Goal: Information Seeking & Learning: Learn about a topic

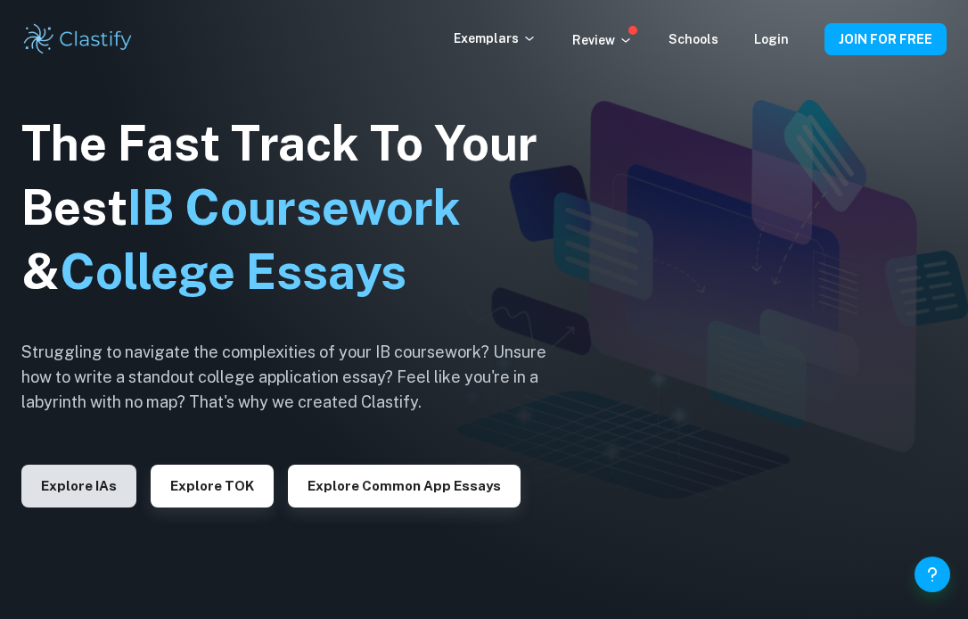
click at [87, 500] on button "Explore IAs" at bounding box center [78, 485] width 115 height 43
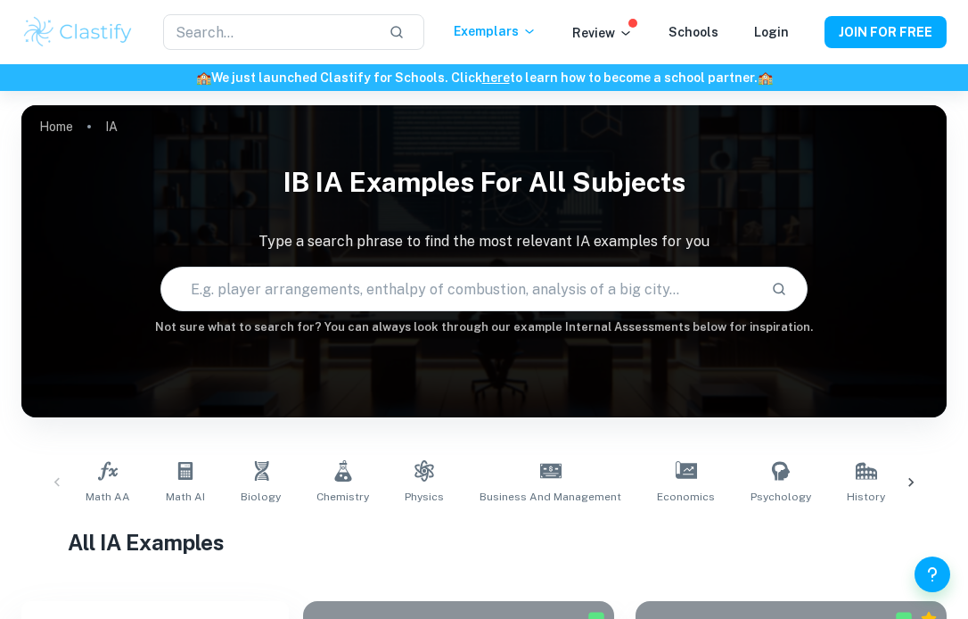
click at [305, 292] on input "text" at bounding box center [459, 289] width 596 height 50
type input "physics"
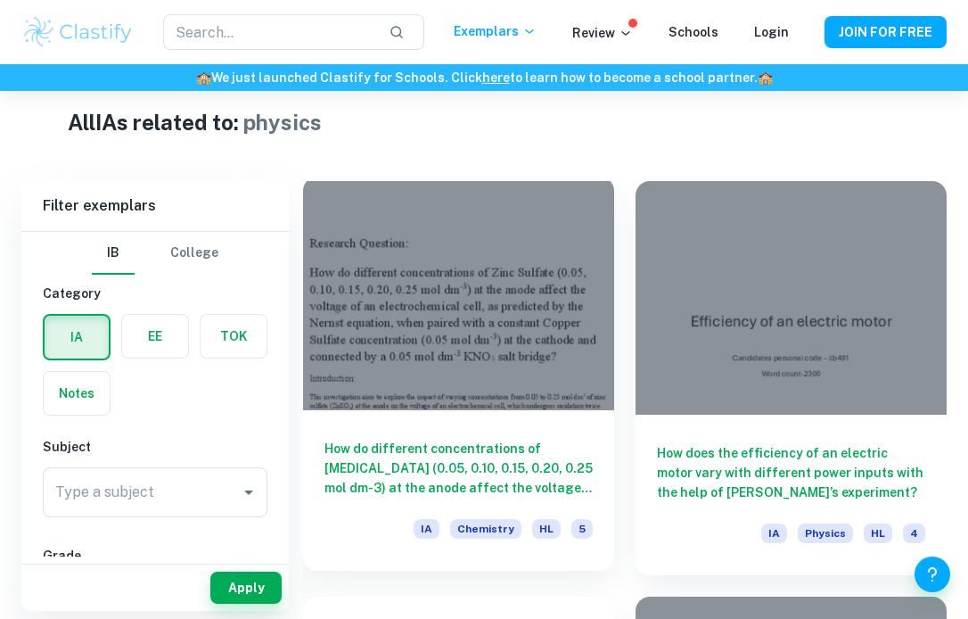
scroll to position [429, 0]
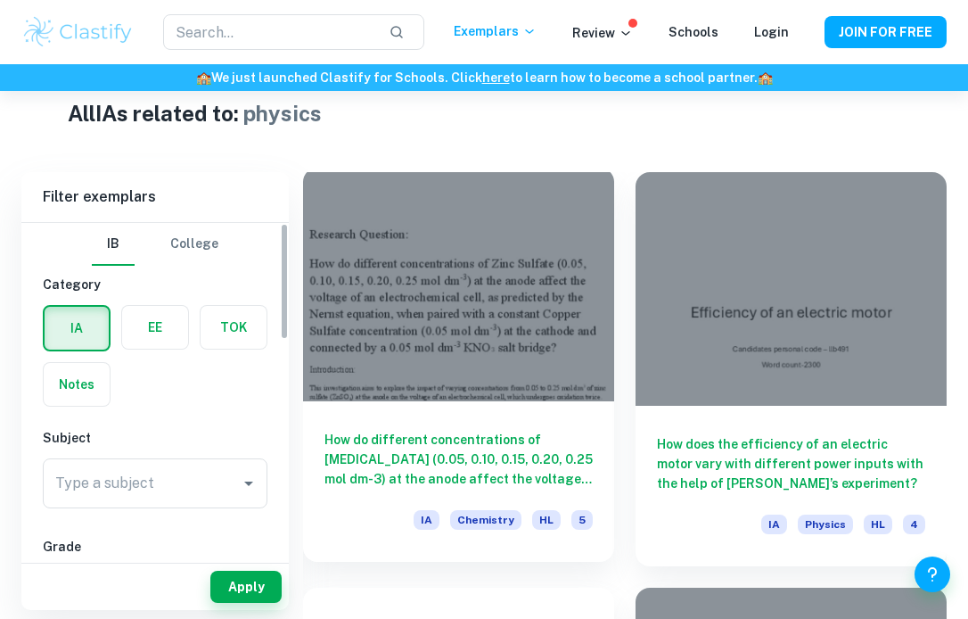
click at [481, 382] on div at bounding box center [458, 285] width 311 height 234
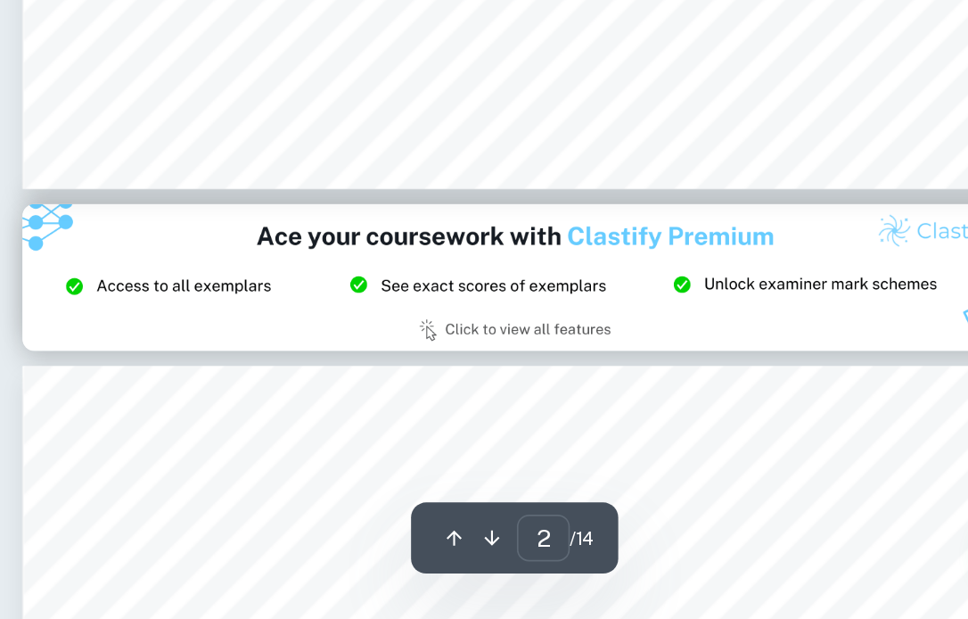
scroll to position [1352, 0]
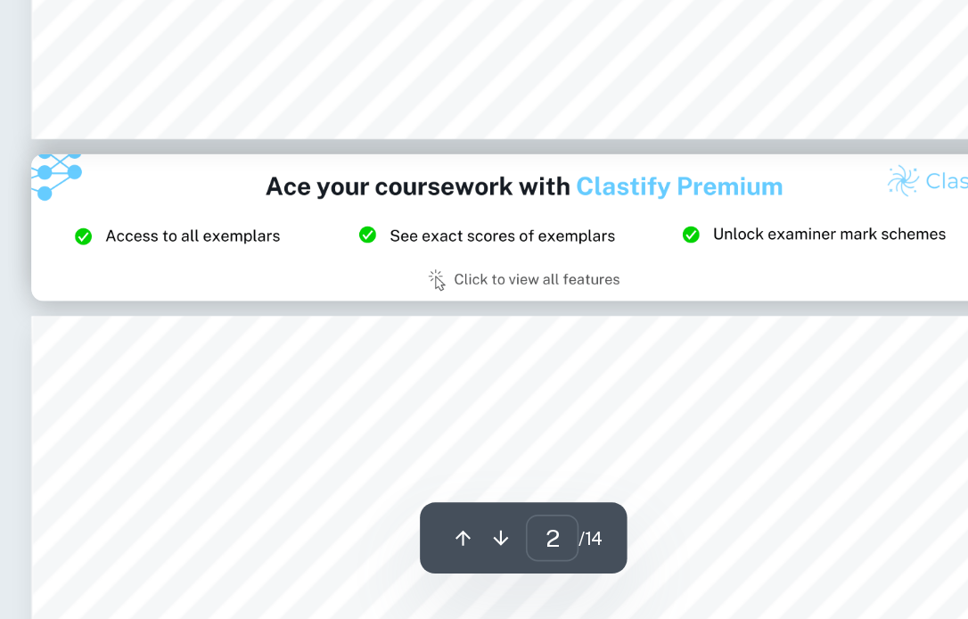
type input "3"
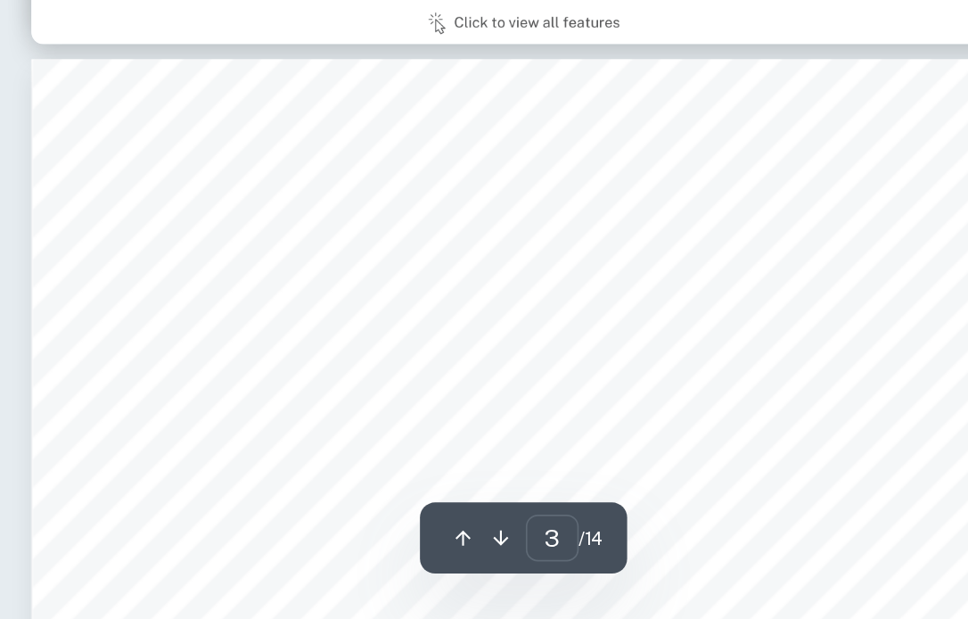
scroll to position [1696, 0]
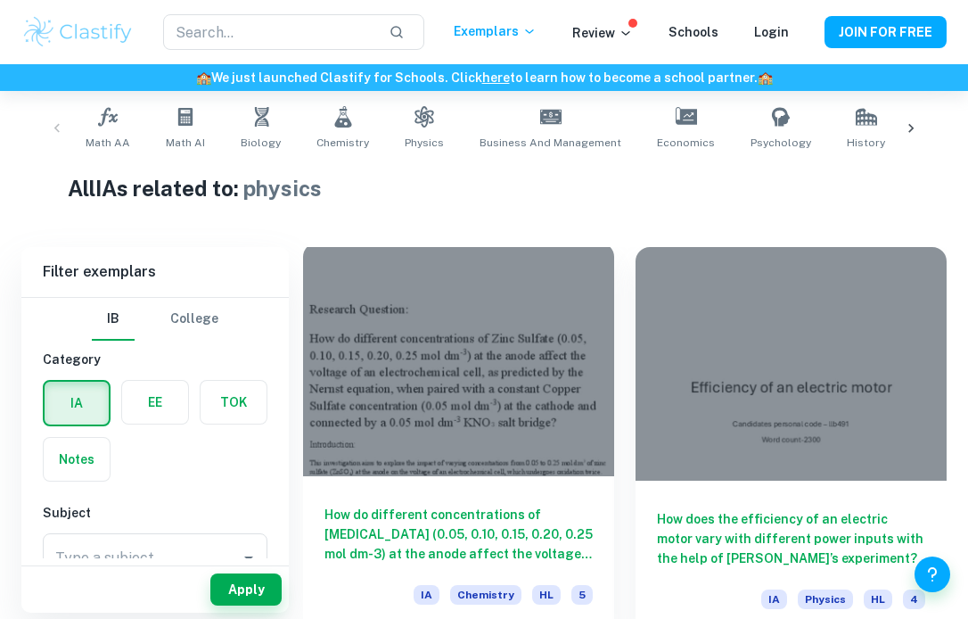
scroll to position [400, 0]
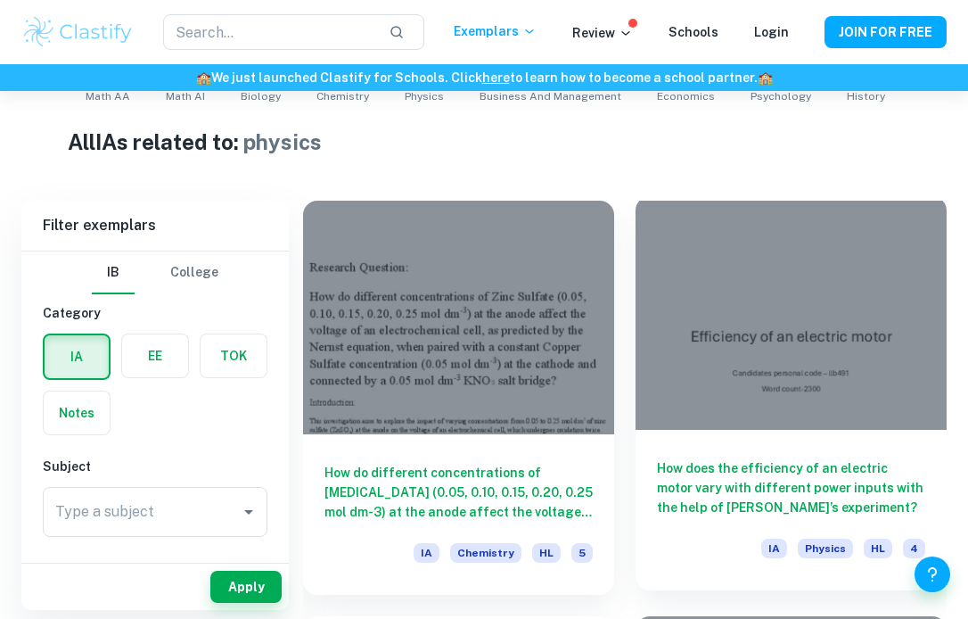
click at [737, 318] on div at bounding box center [791, 313] width 311 height 234
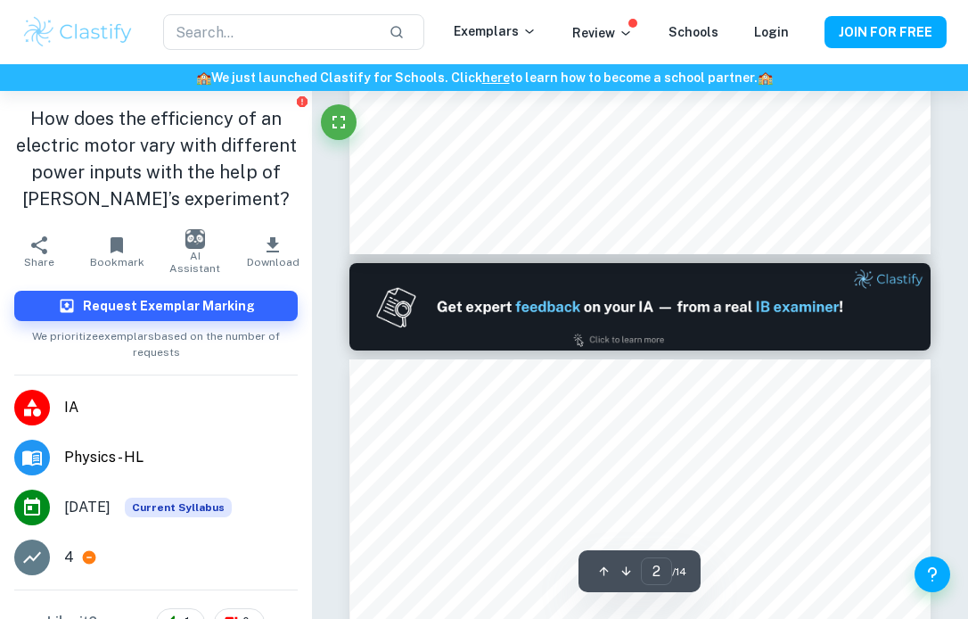
type input "1"
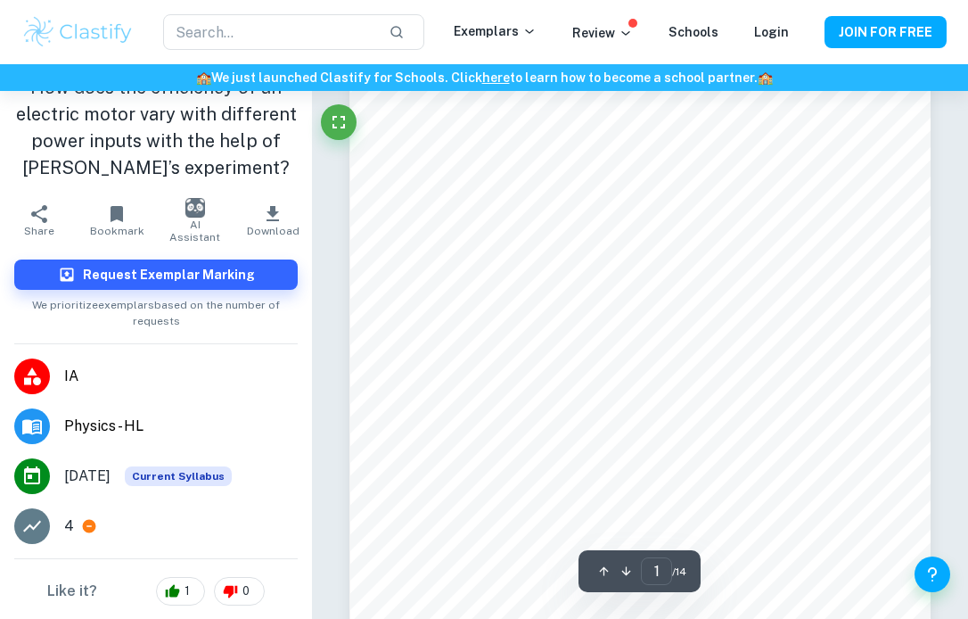
scroll to position [65, 0]
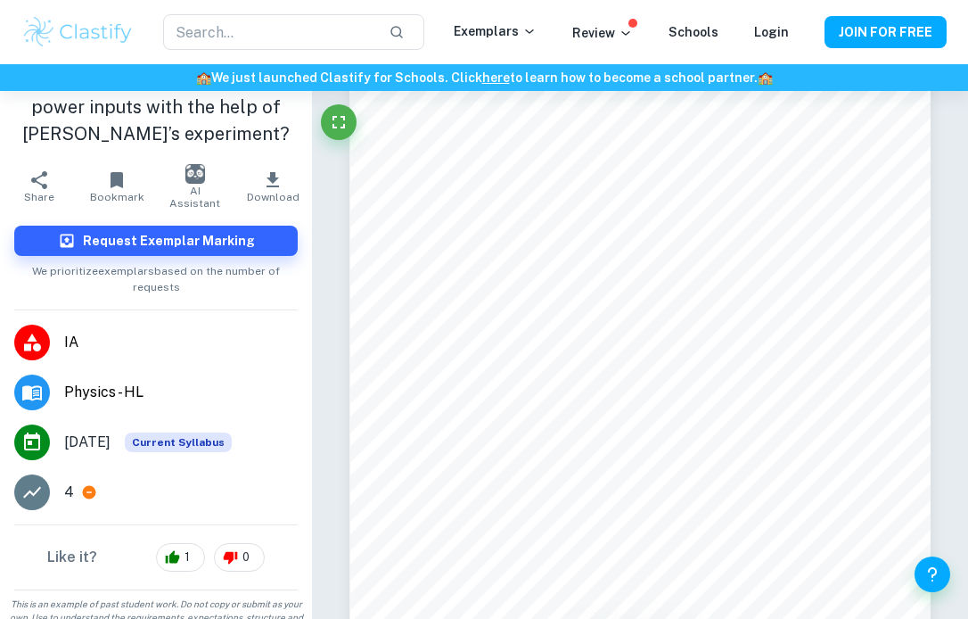
click at [69, 481] on p "4" at bounding box center [69, 491] width 10 height 21
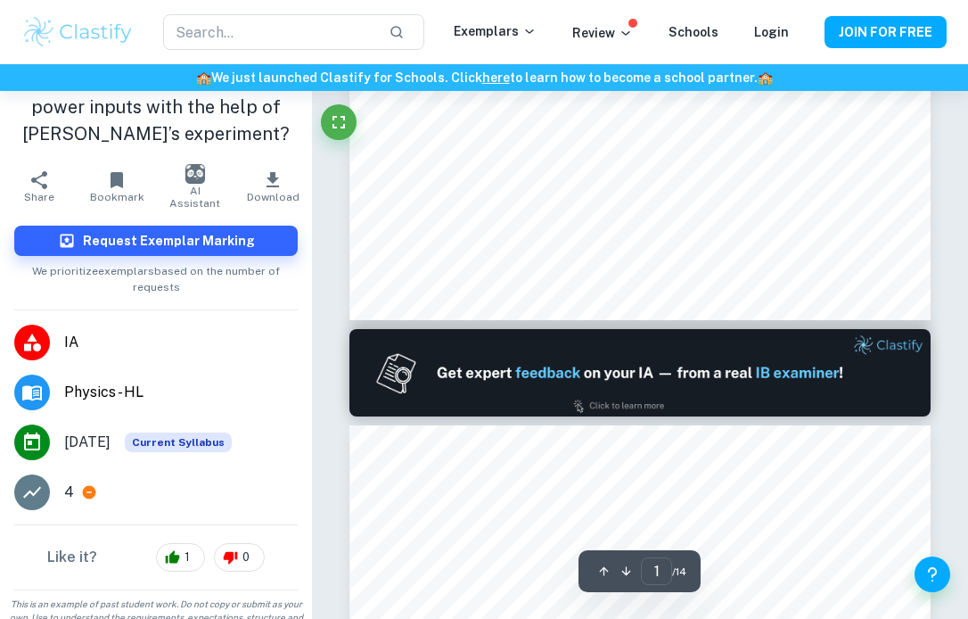
scroll to position [633, 0]
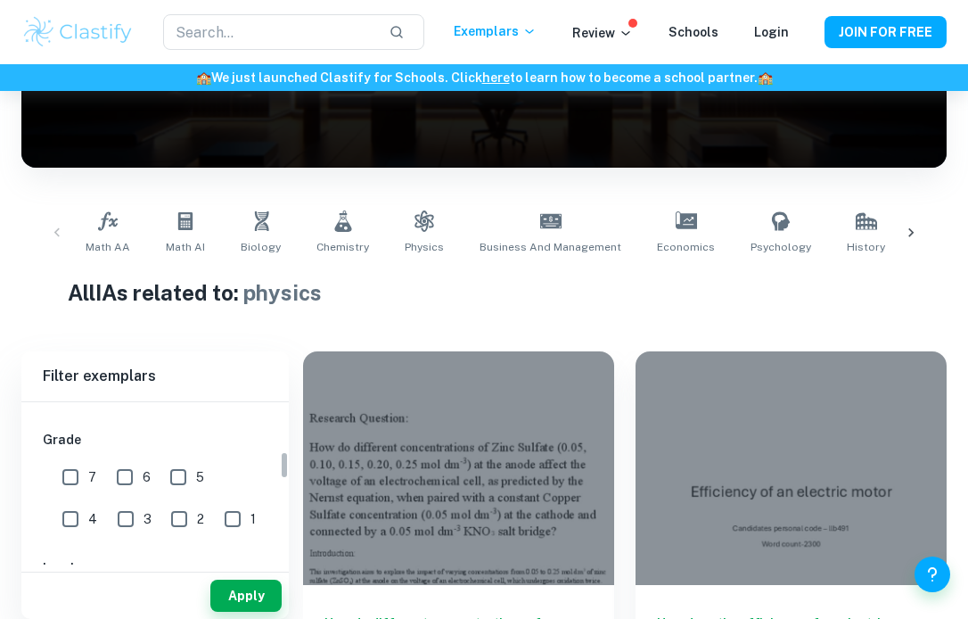
scroll to position [289, 0]
click at [66, 479] on input "7" at bounding box center [71, 474] width 36 height 36
checkbox input "true"
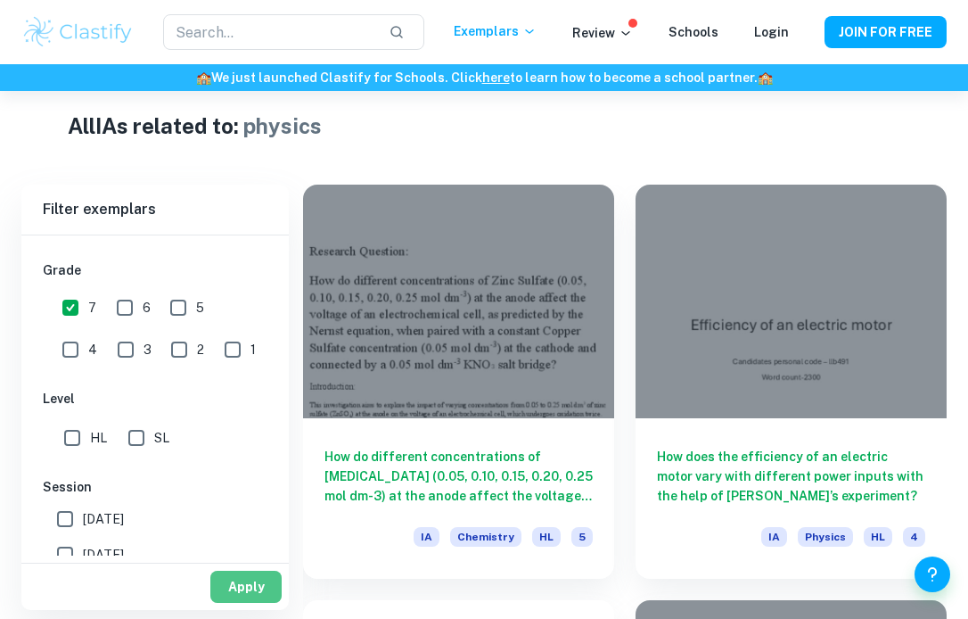
click at [245, 595] on button "Apply" at bounding box center [245, 587] width 71 height 32
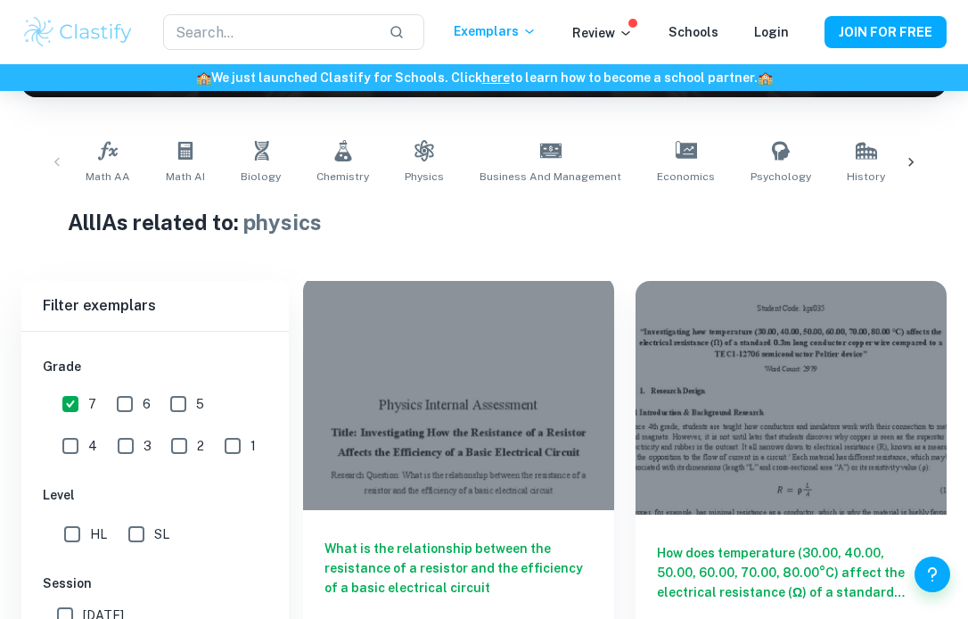
scroll to position [400, 0]
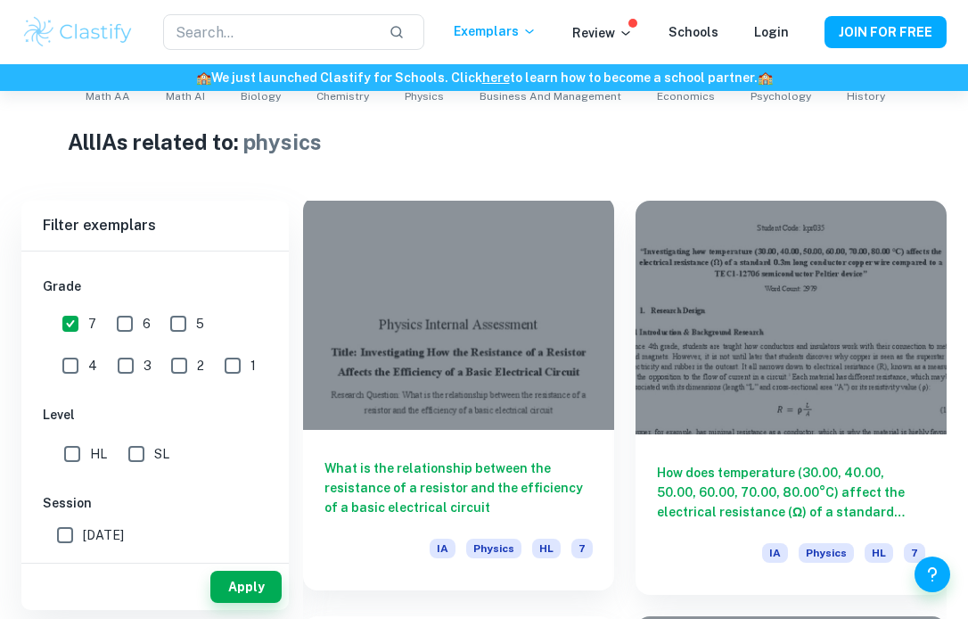
click at [407, 292] on div at bounding box center [458, 313] width 311 height 234
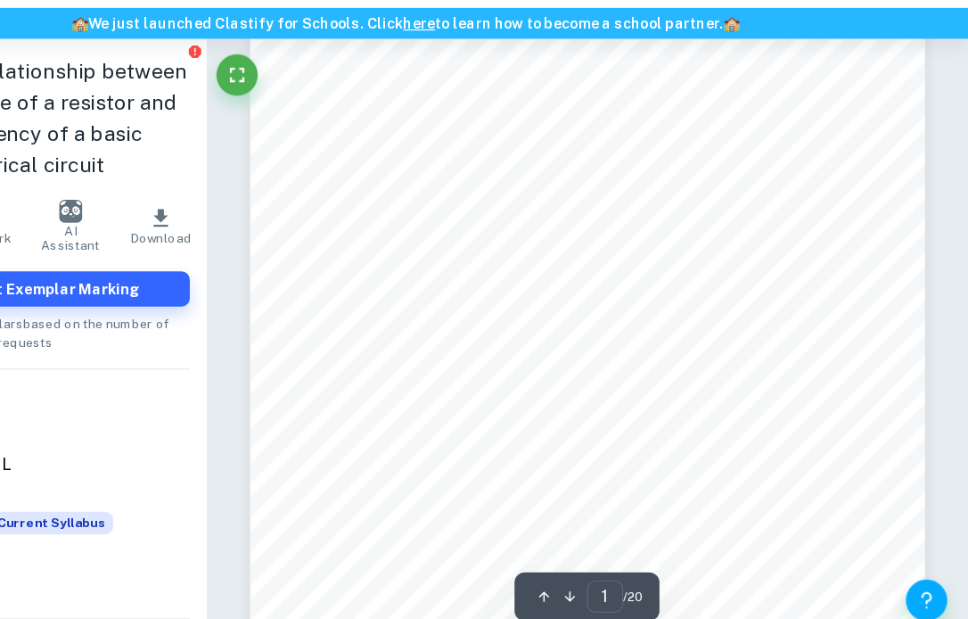
scroll to position [183, 0]
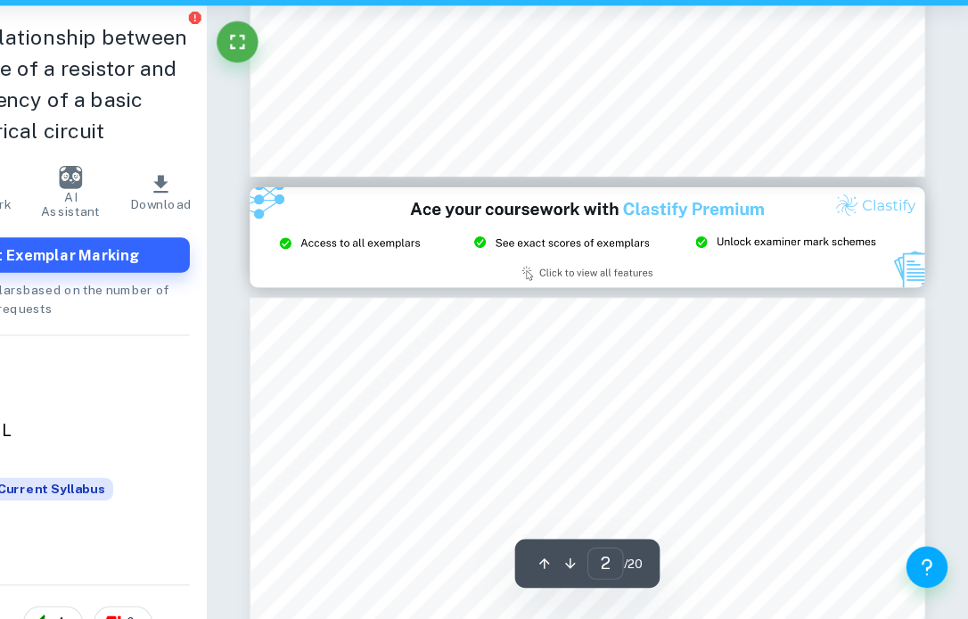
type input "3"
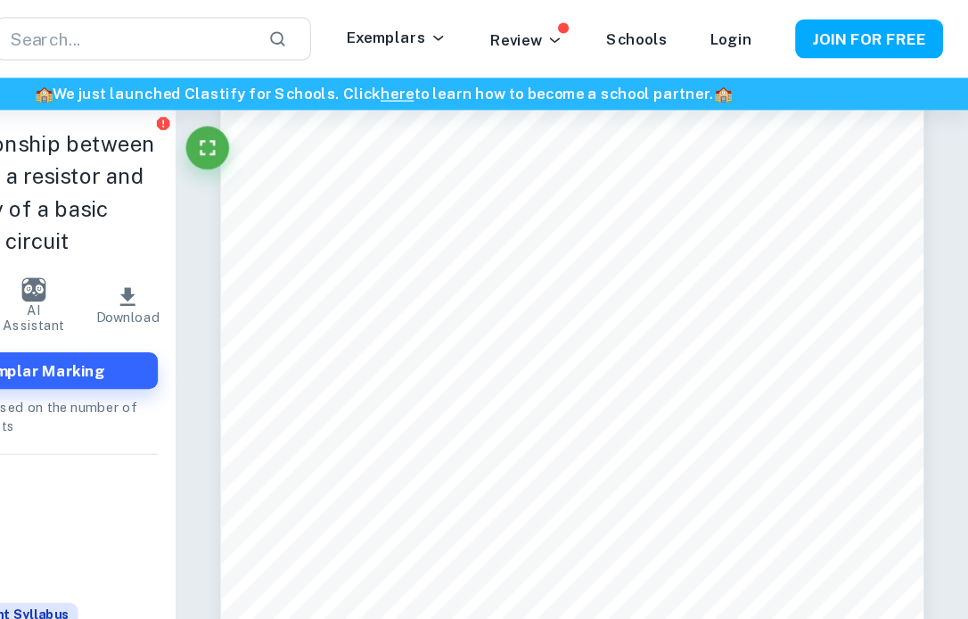
scroll to position [1802, 0]
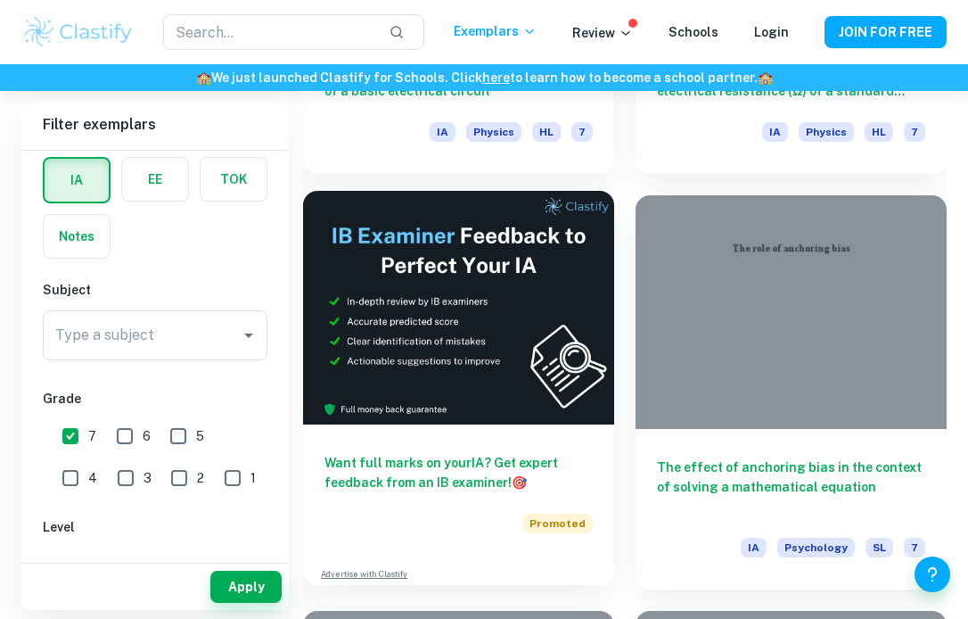
scroll to position [852, 0]
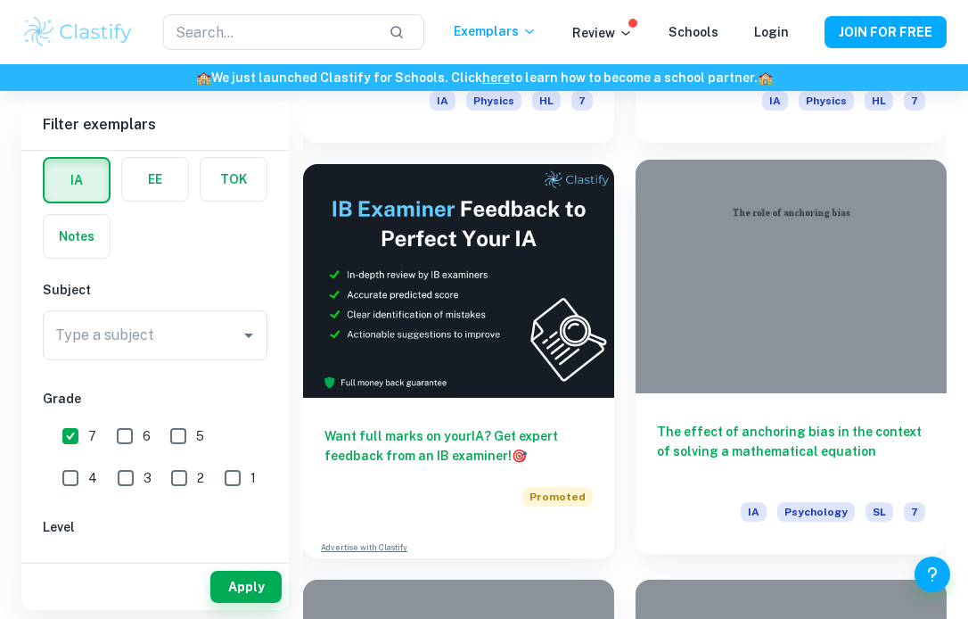
click at [717, 236] on div at bounding box center [791, 277] width 311 height 234
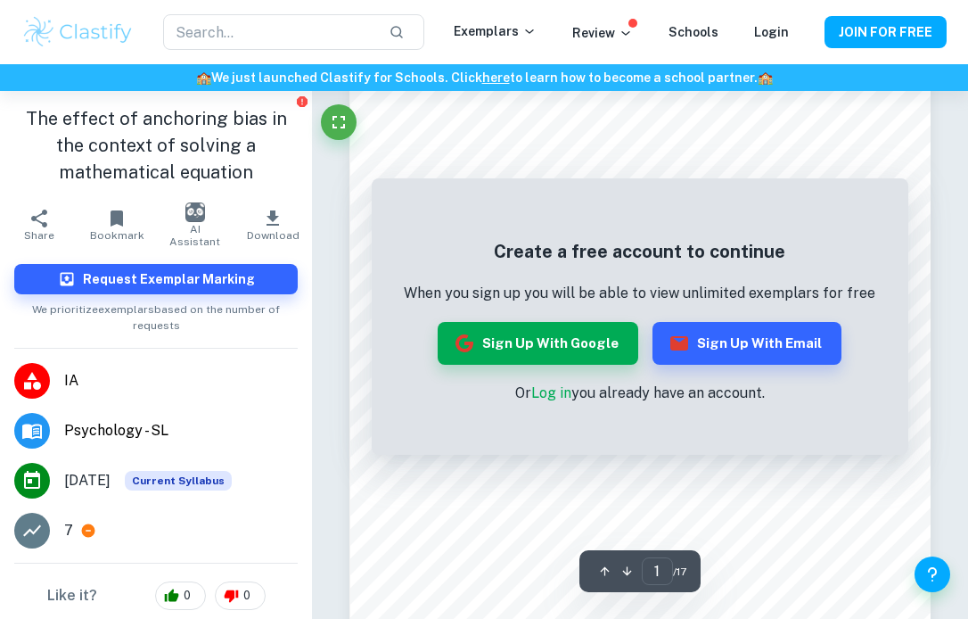
scroll to position [258, 0]
click at [692, 182] on div "Create a free account to continue When you sign up you will be able to view unl…" at bounding box center [640, 316] width 537 height 276
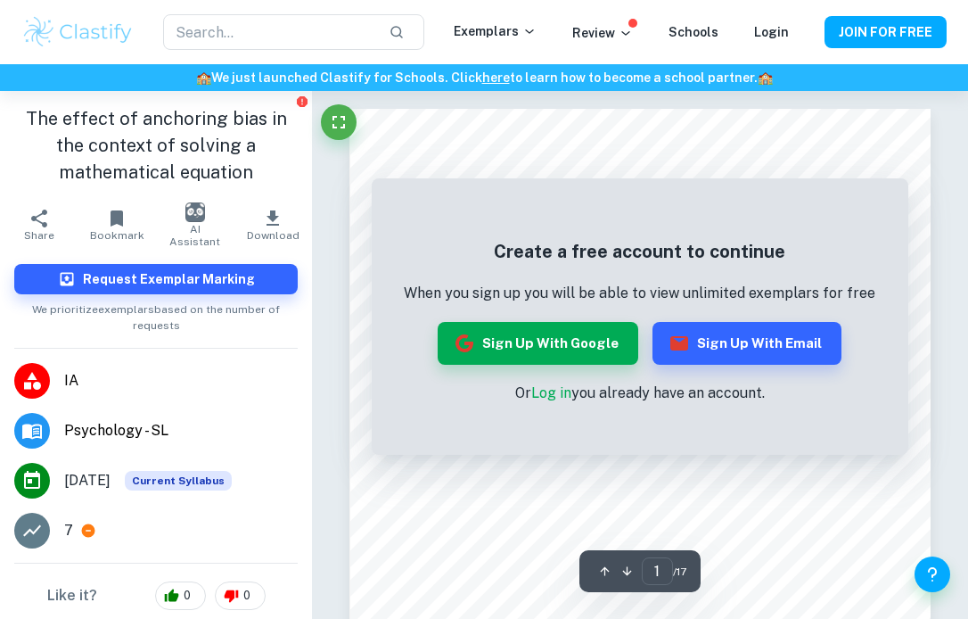
scroll to position [0, 0]
click at [864, 37] on button "JOIN FOR FREE" at bounding box center [886, 32] width 122 height 32
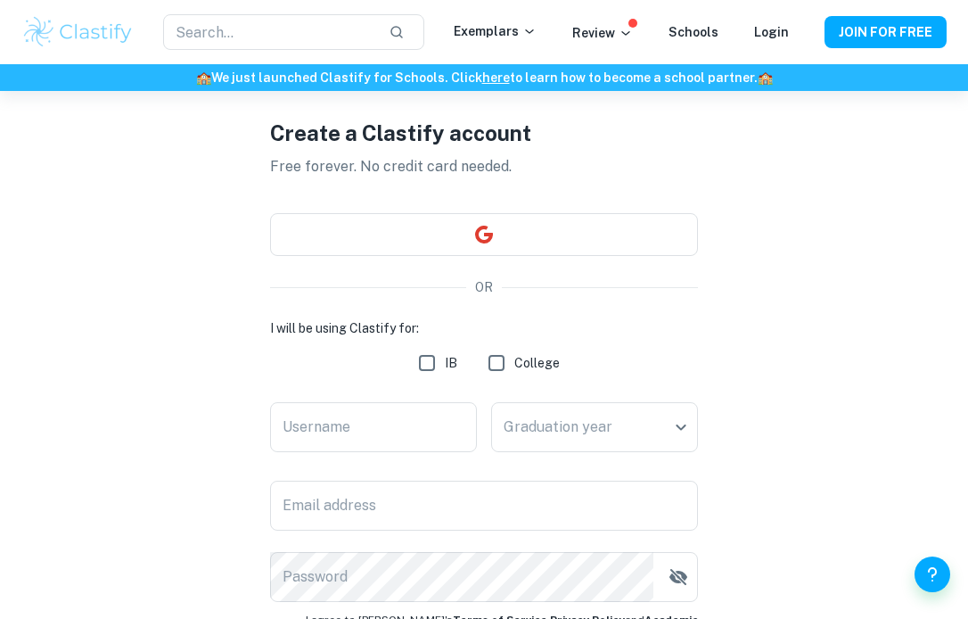
scroll to position [80, 0]
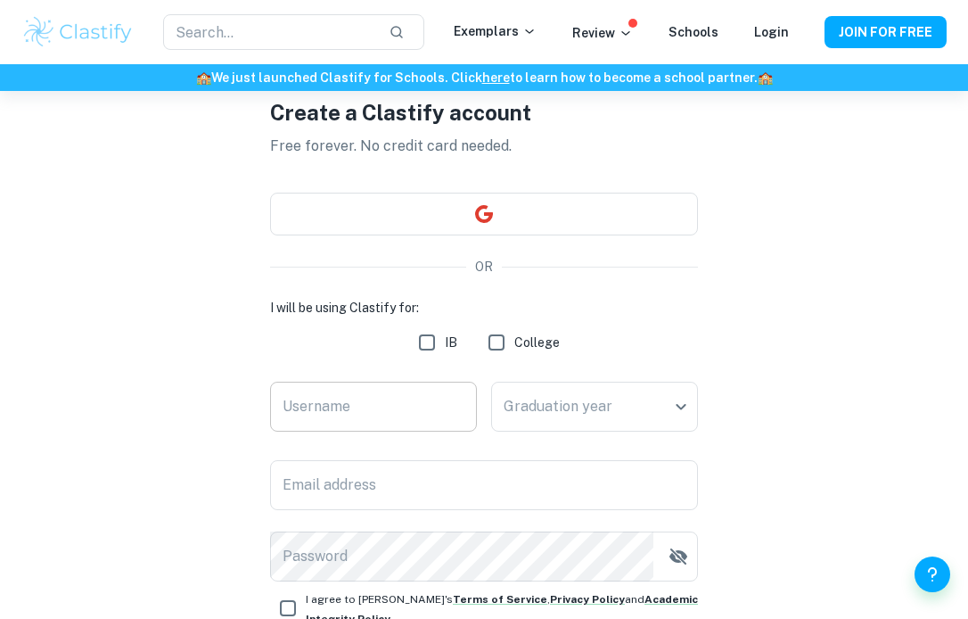
click at [392, 388] on input "Username" at bounding box center [373, 407] width 207 height 50
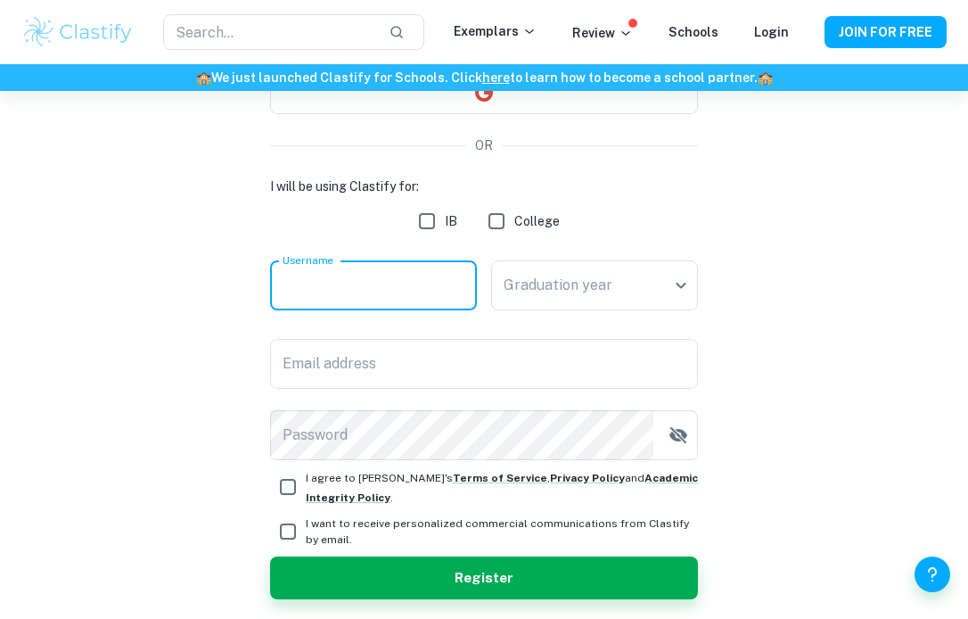
scroll to position [226, 0]
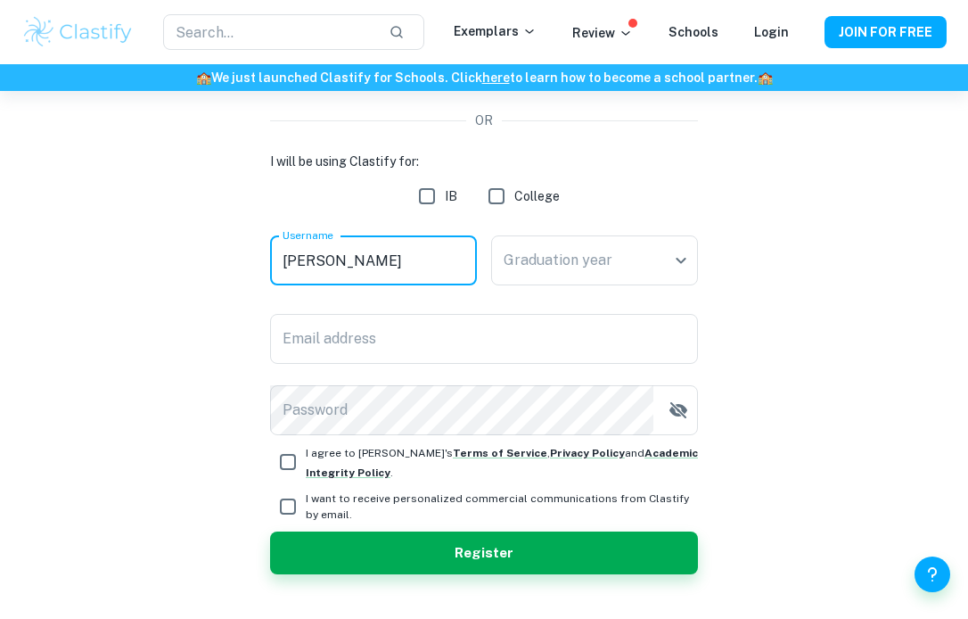
type input "[PERSON_NAME]"
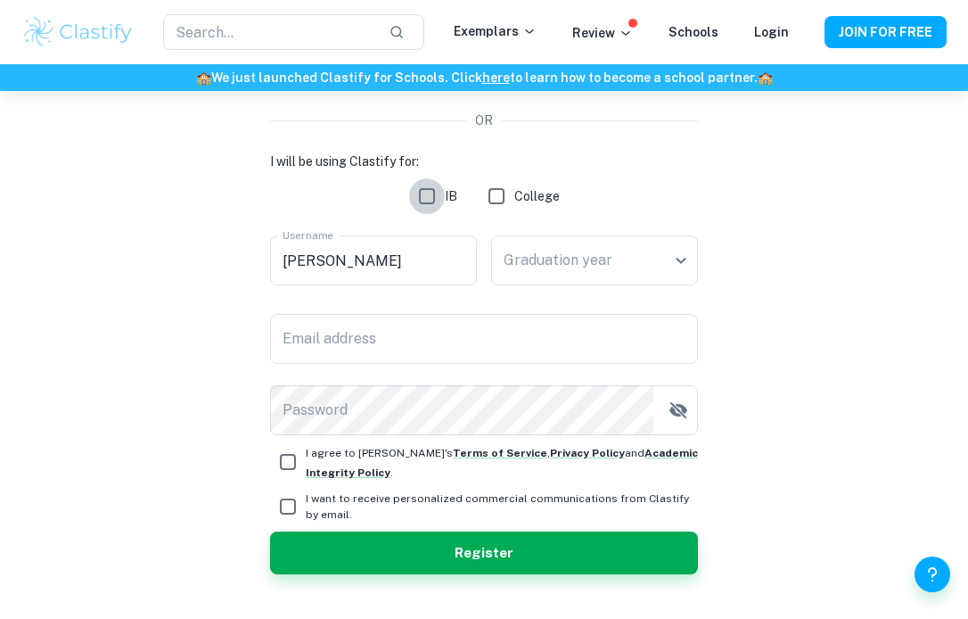
click at [439, 200] on input "IB" at bounding box center [427, 196] width 36 height 36
checkbox input "true"
click at [549, 247] on body "We value your privacy We use cookies to enhance your browsing experience, serve…" at bounding box center [484, 173] width 968 height 619
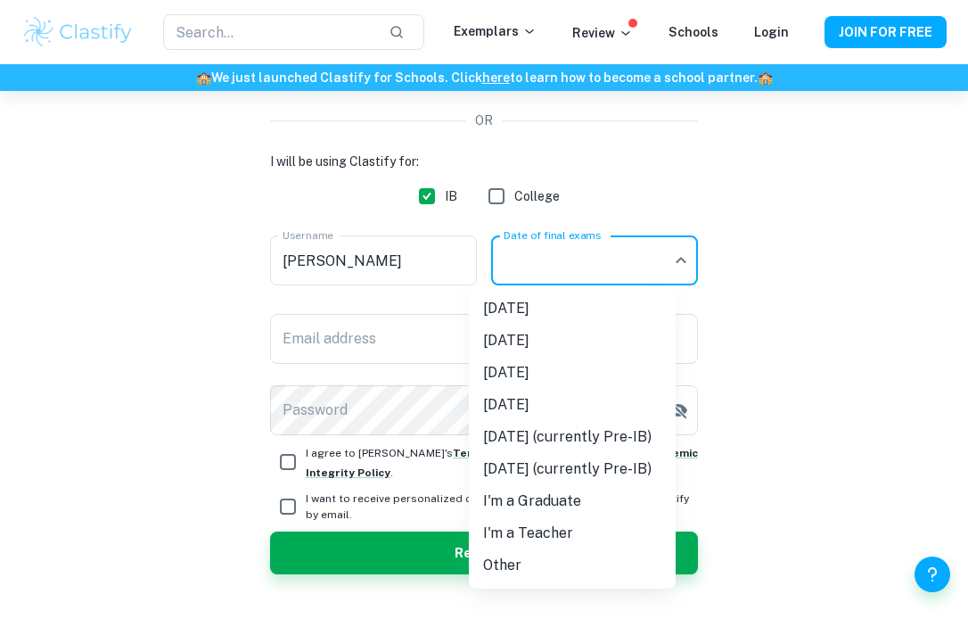
click at [539, 564] on li "Other" at bounding box center [572, 565] width 207 height 32
type input "Other"
click at [631, 270] on body "We value your privacy We use cookies to enhance your browsing experience, serve…" at bounding box center [484, 173] width 968 height 619
click at [631, 270] on div at bounding box center [484, 309] width 968 height 619
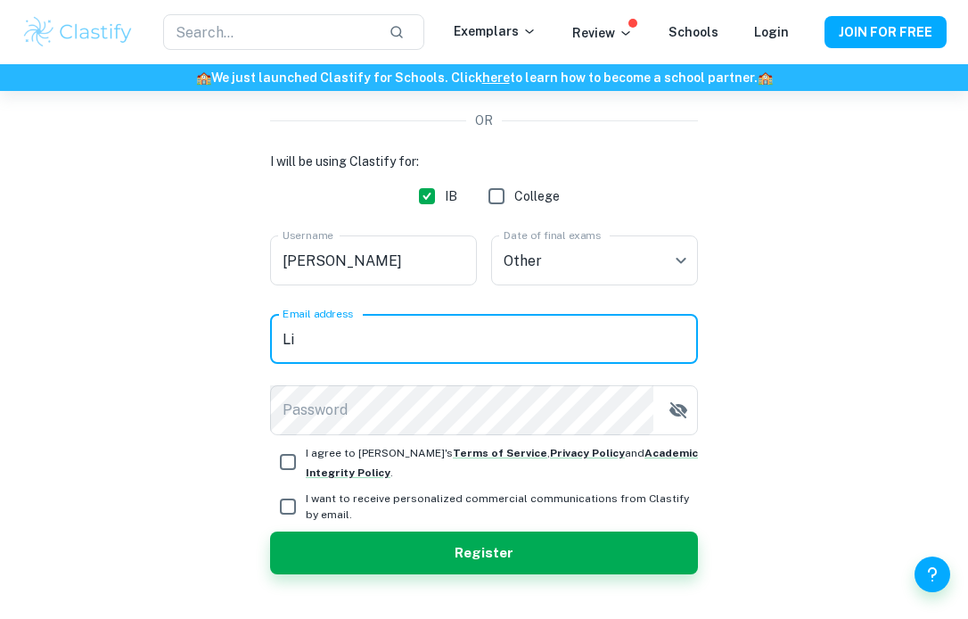
type input "L"
type input "k"
type input "[PERSON_NAME][EMAIL_ADDRESS][DOMAIN_NAME]"
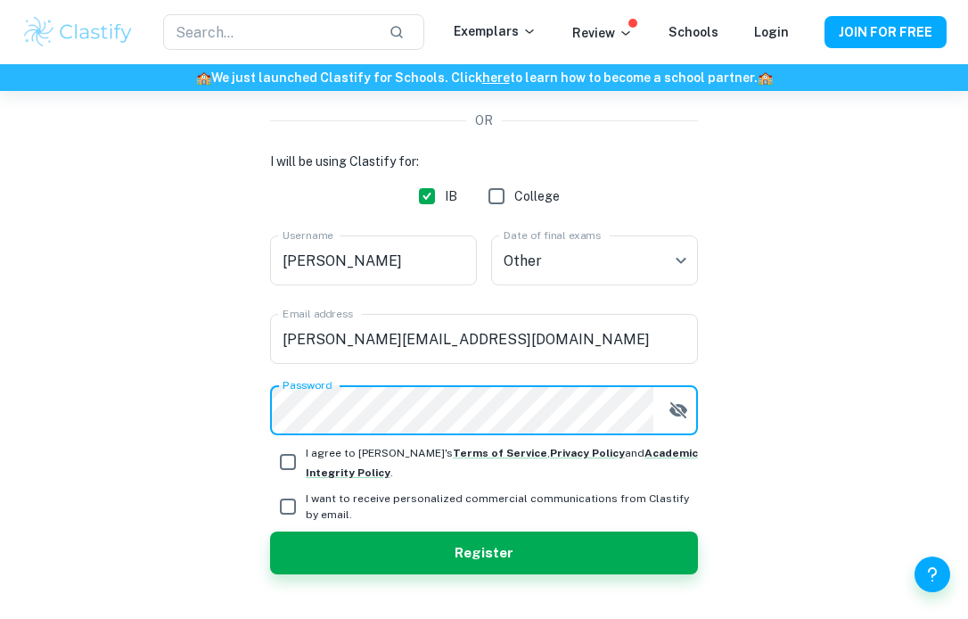
click at [287, 505] on input "I want to receive personalized commercial communications from Clastify by email." at bounding box center [288, 507] width 36 height 36
checkbox input "true"
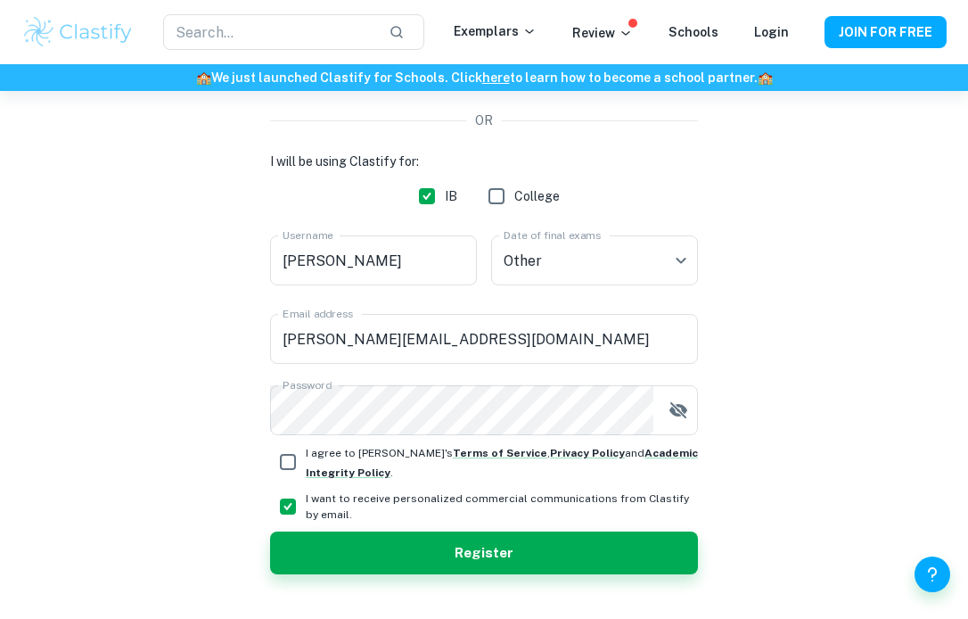
click at [287, 467] on input "I agree to [PERSON_NAME]'s Terms of Service , Privacy Policy and Academic Integ…" at bounding box center [288, 462] width 36 height 36
checkbox input "true"
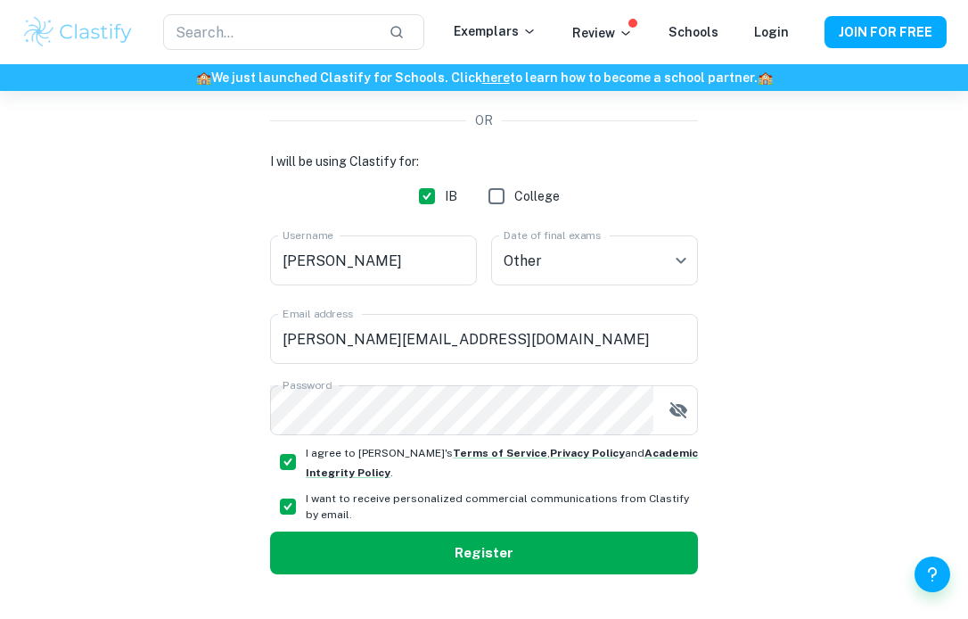
click at [309, 538] on button "Register" at bounding box center [484, 552] width 428 height 43
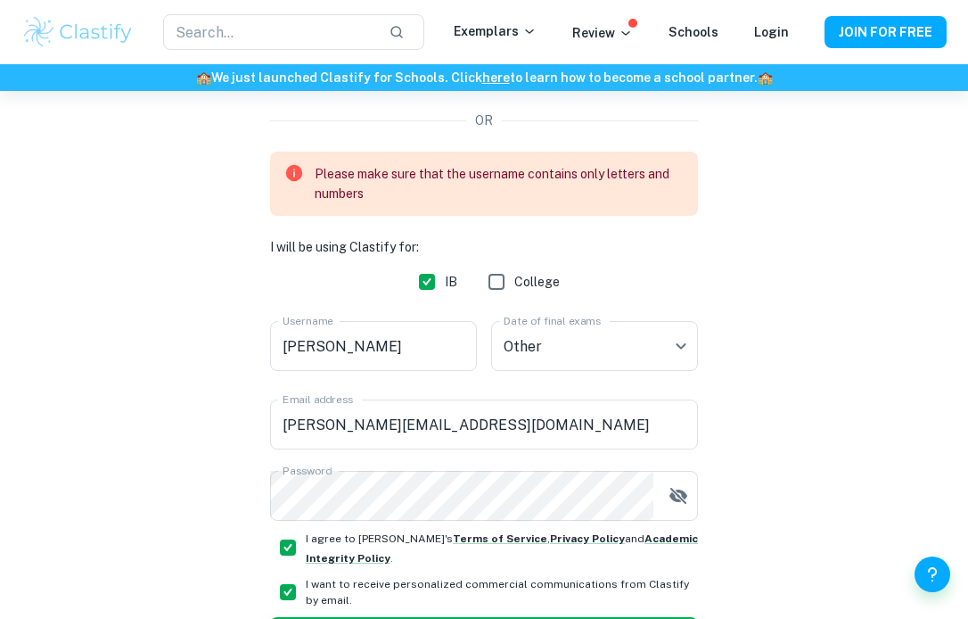
scroll to position [240, 0]
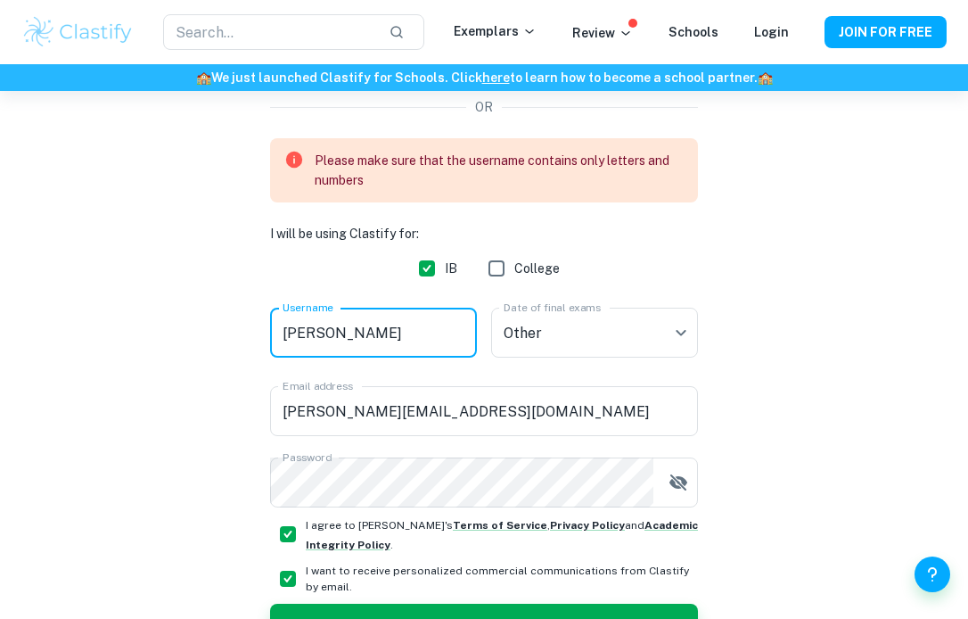
drag, startPoint x: 440, startPoint y: 329, endPoint x: 255, endPoint y: 341, distance: 185.8
click at [255, 341] on div "Create a Clastify account Free forever. No credit card needed. OR Please make s…" at bounding box center [483, 291] width 925 height 881
type input "I"
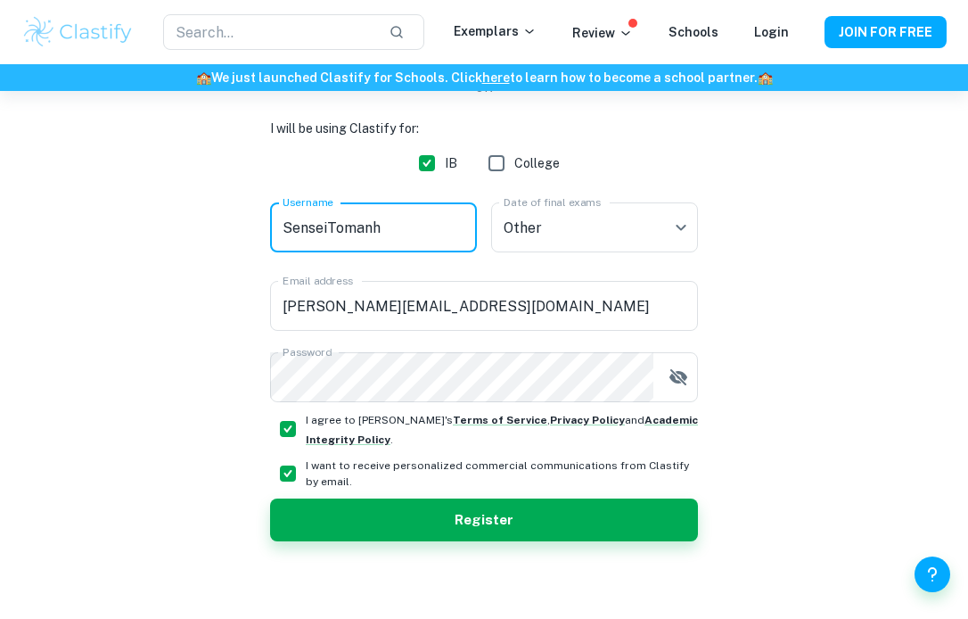
scroll to position [260, 0]
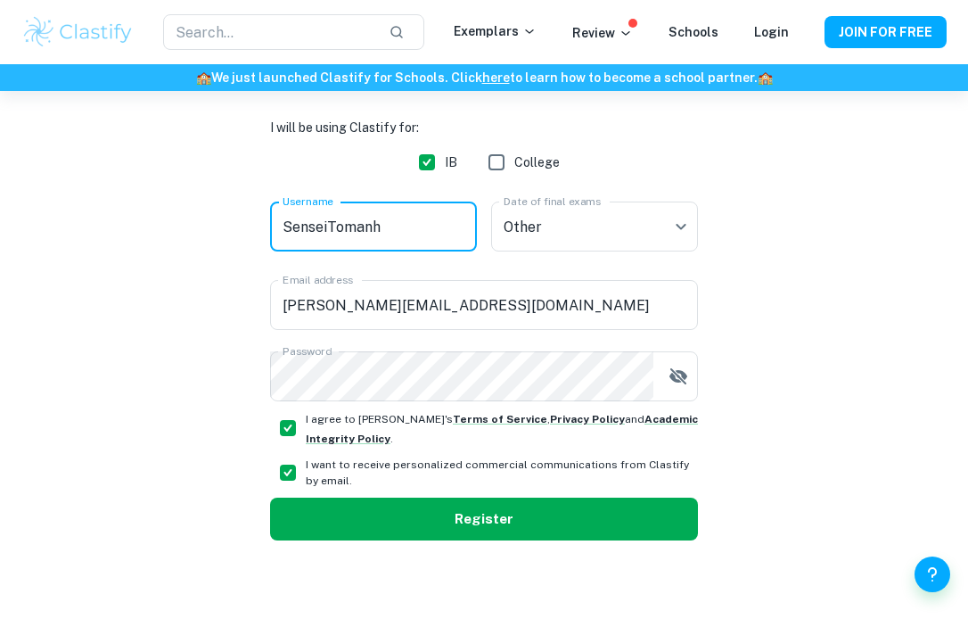
type input "SenseiTomanh"
click at [358, 513] on button "Register" at bounding box center [484, 518] width 428 height 43
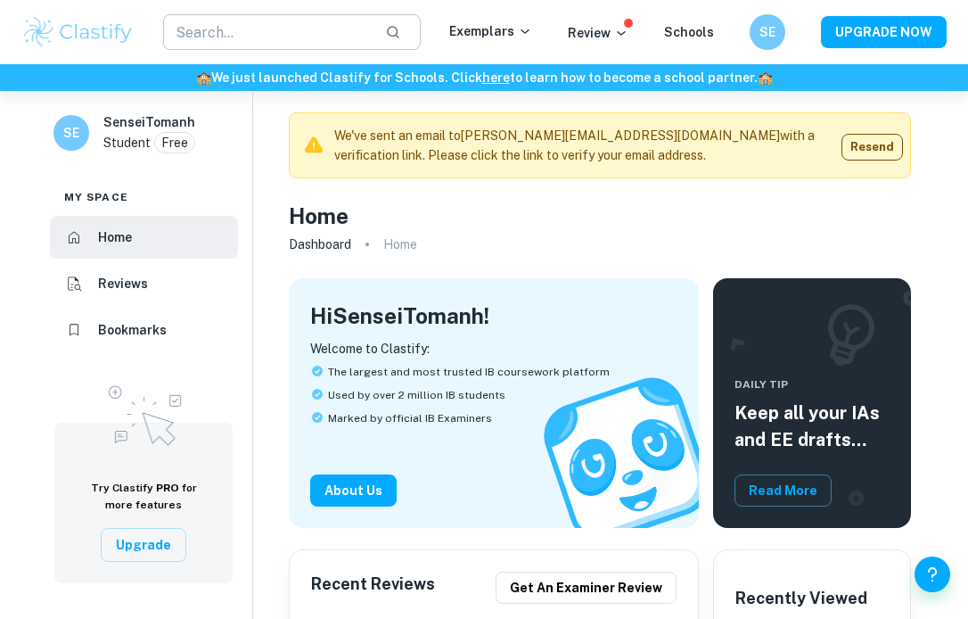
click at [302, 33] on input "text" at bounding box center [267, 32] width 208 height 36
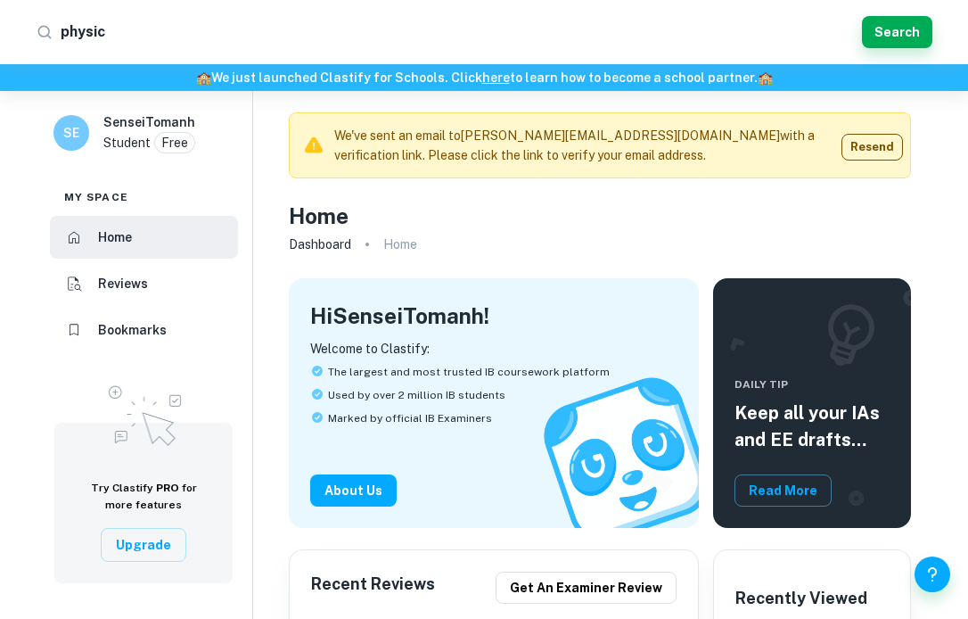
type input "physics"
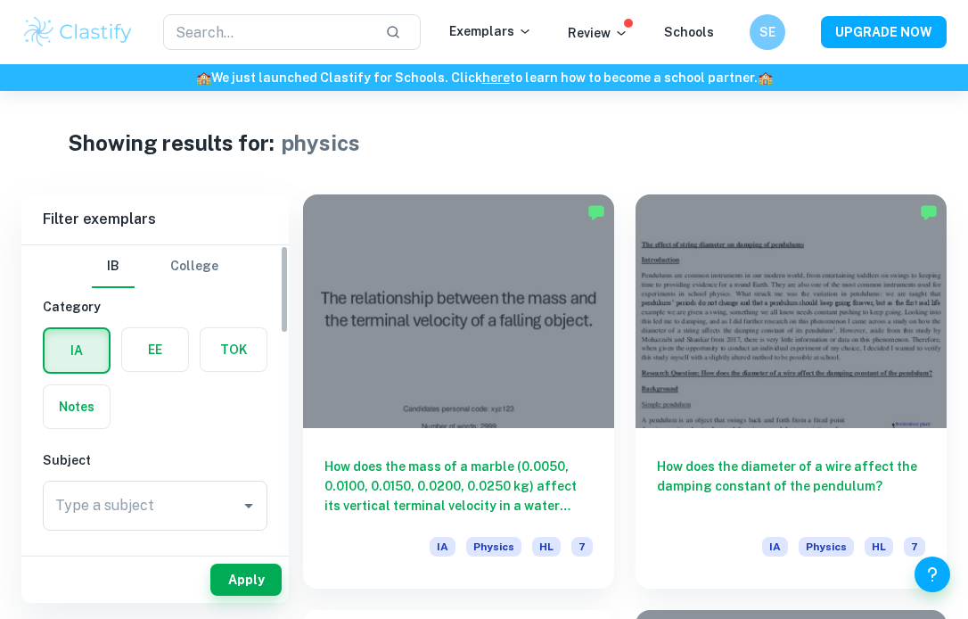
click at [97, 514] on input "Type a subject" at bounding box center [142, 506] width 182 height 34
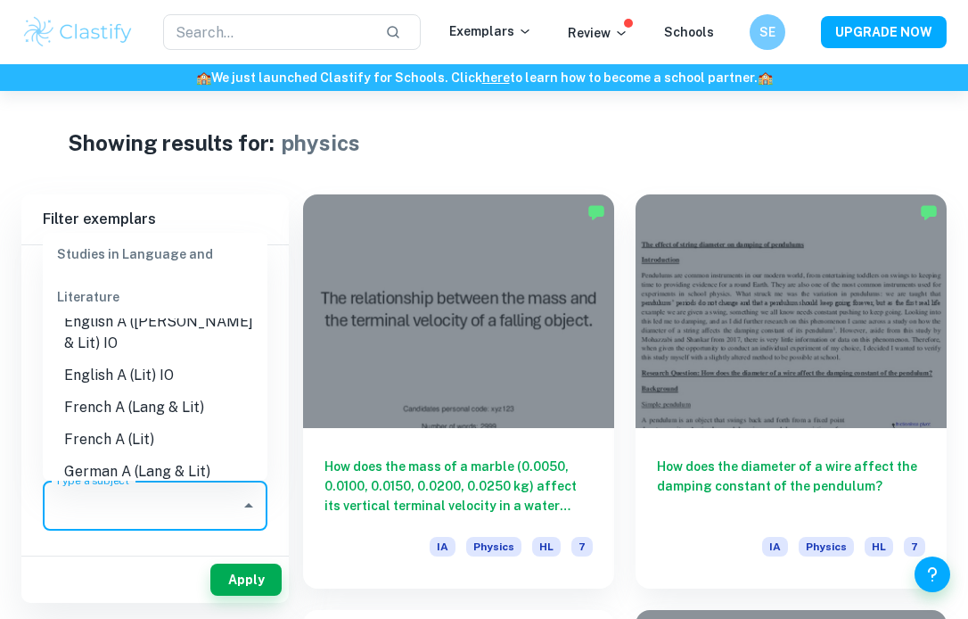
scroll to position [612, 0]
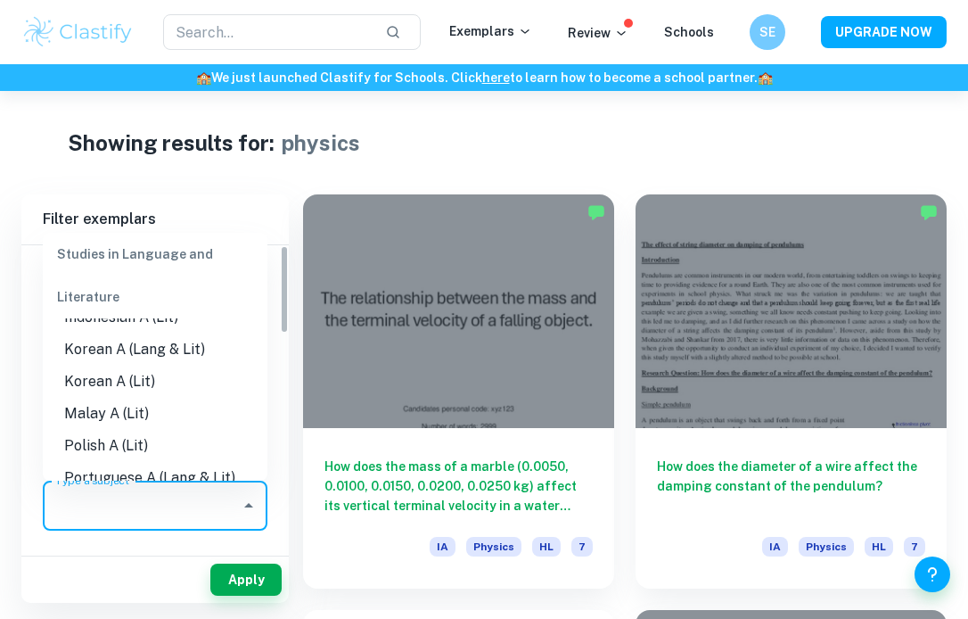
click at [129, 563] on div "Apply" at bounding box center [154, 579] width 267 height 46
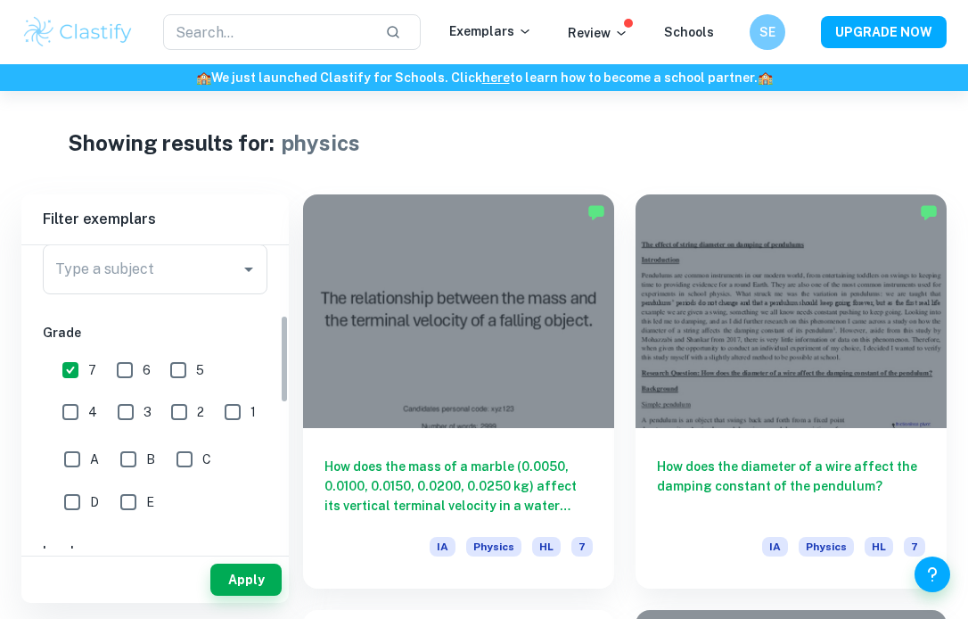
scroll to position [238, 0]
click at [258, 597] on div "Apply" at bounding box center [154, 579] width 267 height 46
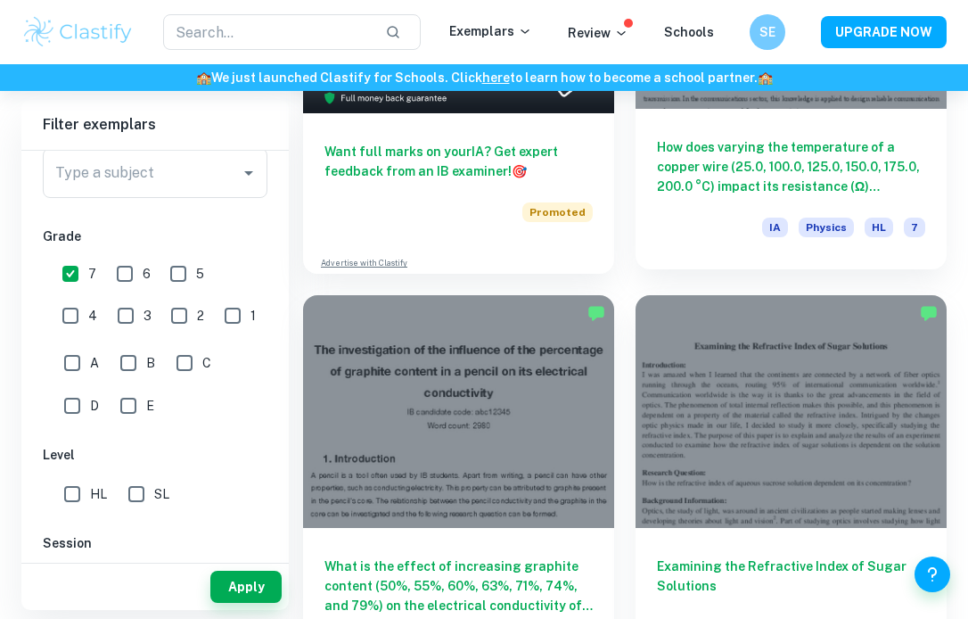
scroll to position [741, 0]
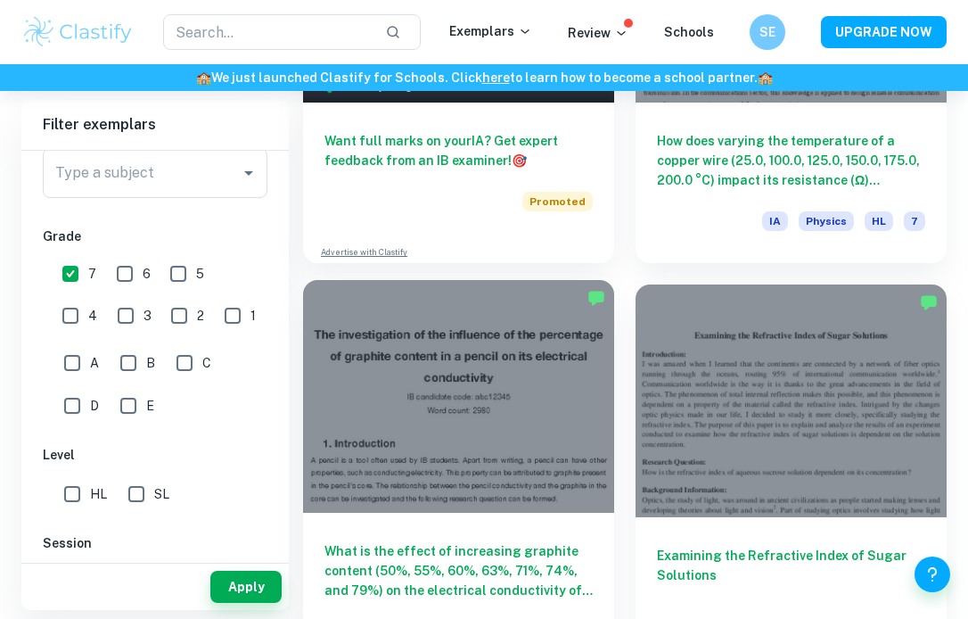
click at [528, 384] on div at bounding box center [458, 397] width 311 height 234
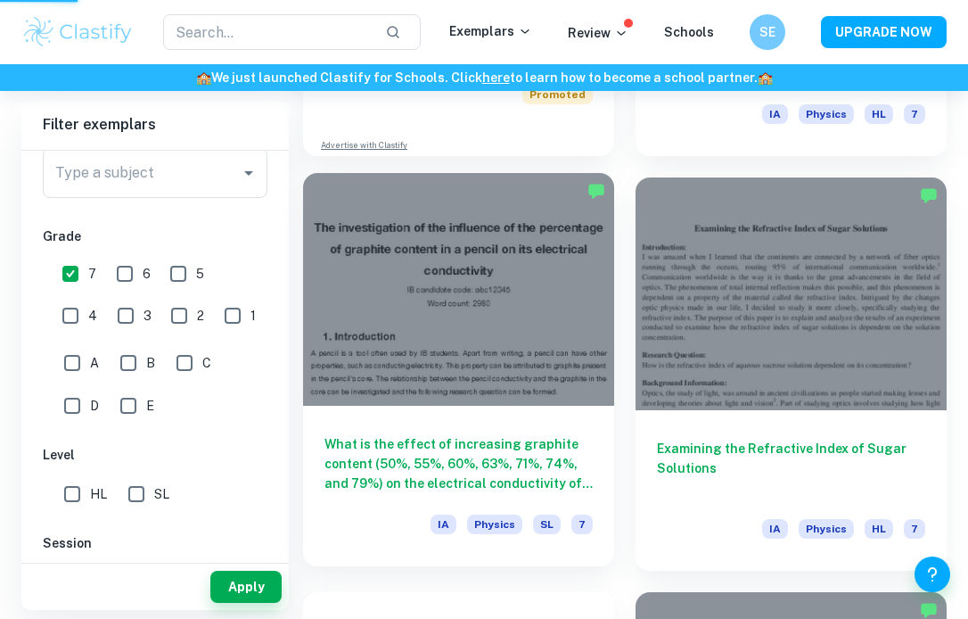
scroll to position [849, 0]
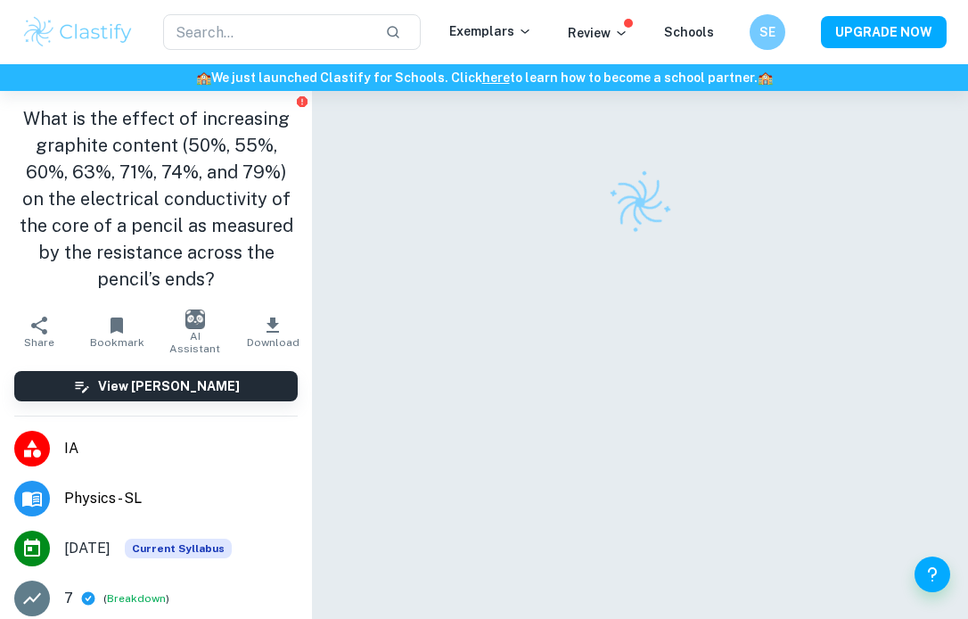
click at [466, 450] on div at bounding box center [639, 381] width 581 height 581
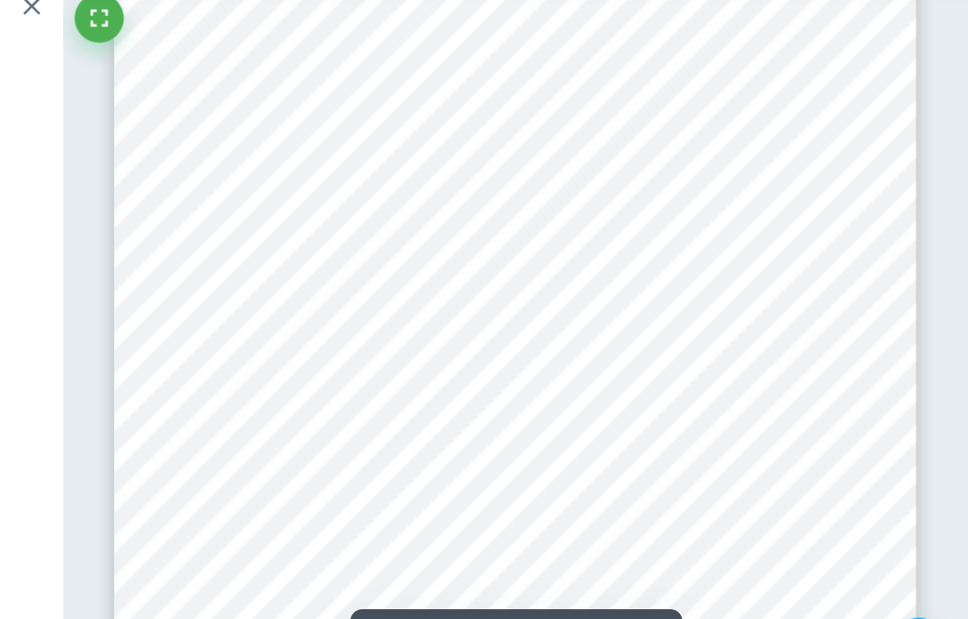
scroll to position [306, 0]
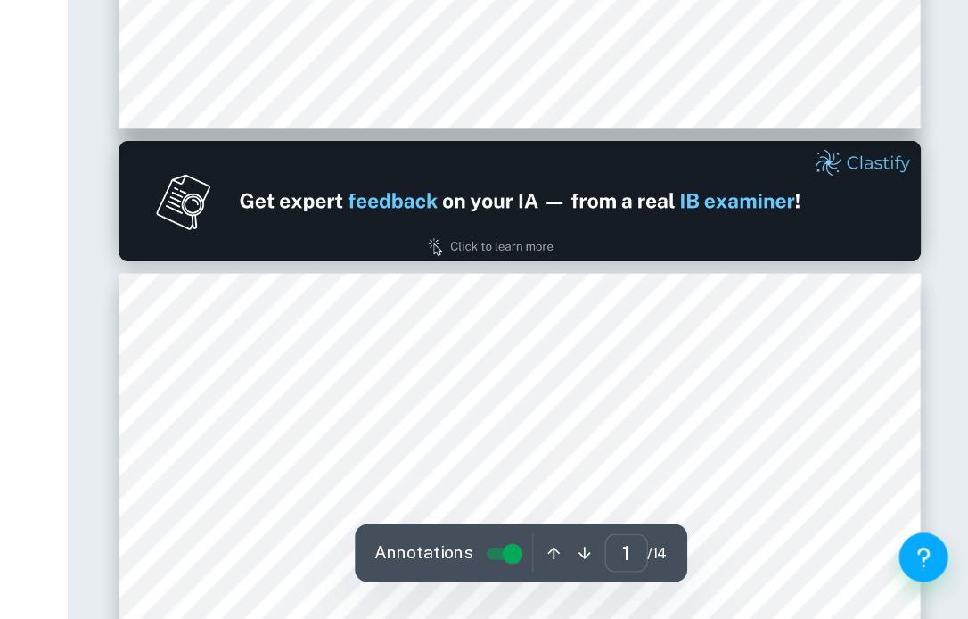
type input "2"
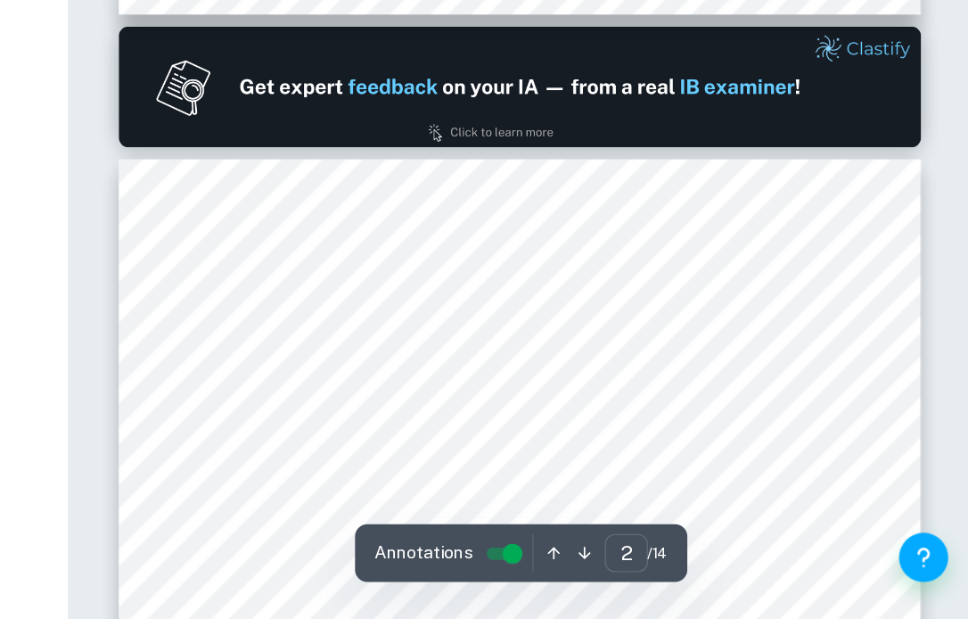
scroll to position [822, 0]
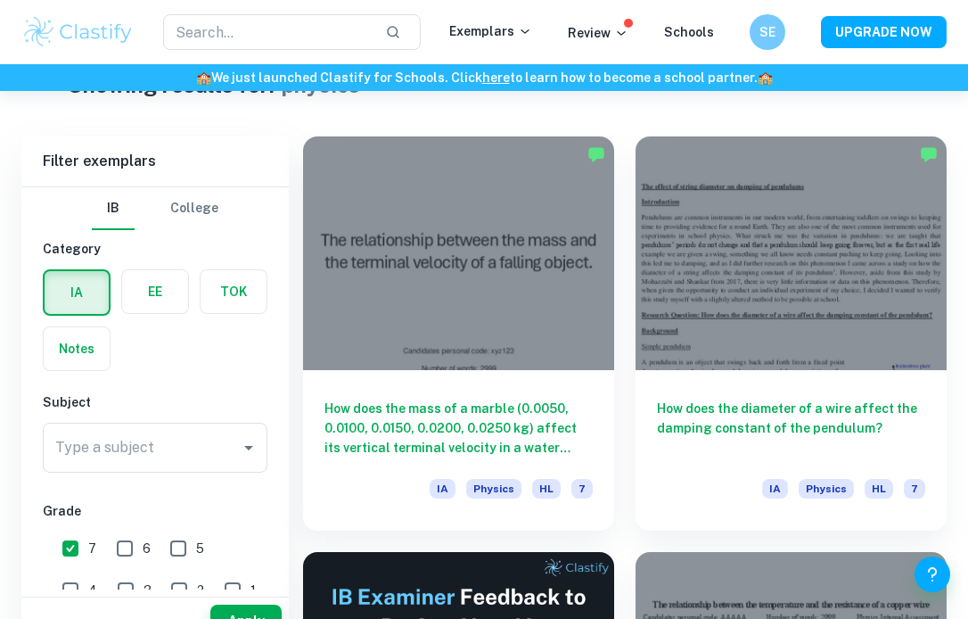
scroll to position [99, 0]
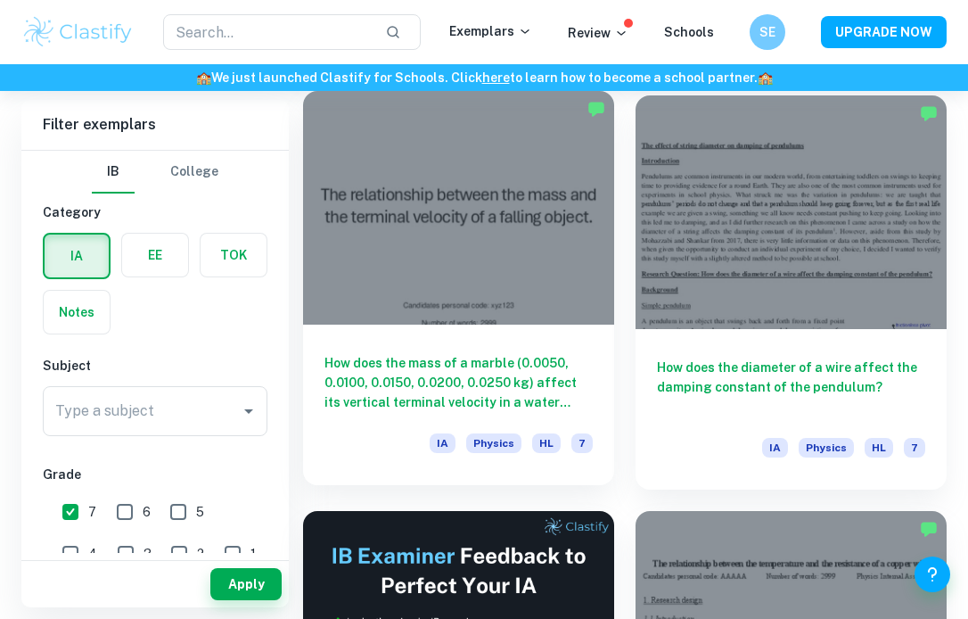
click at [467, 232] on div at bounding box center [458, 208] width 311 height 234
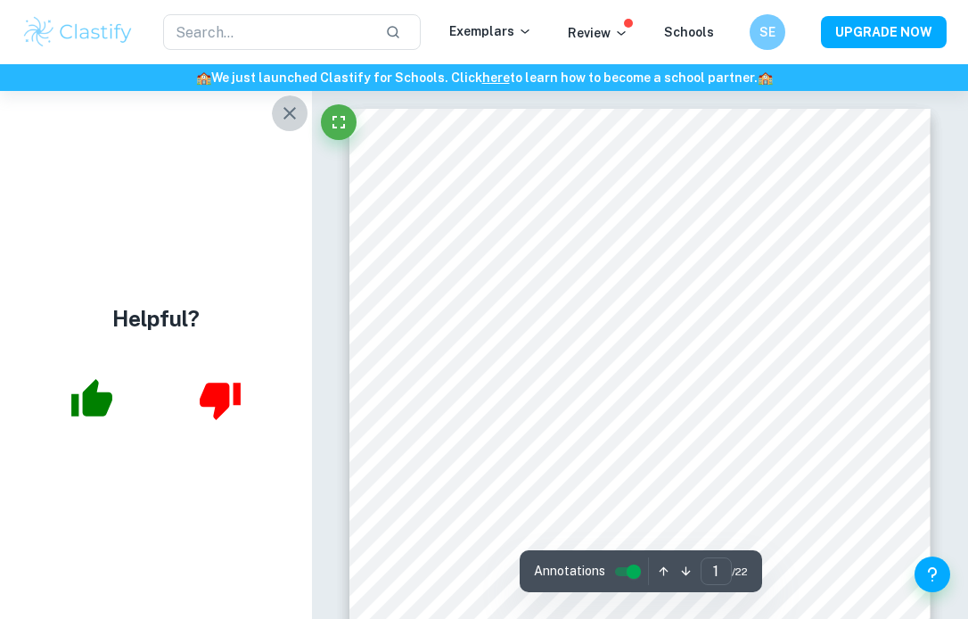
click at [295, 108] on icon "button" at bounding box center [289, 113] width 12 height 12
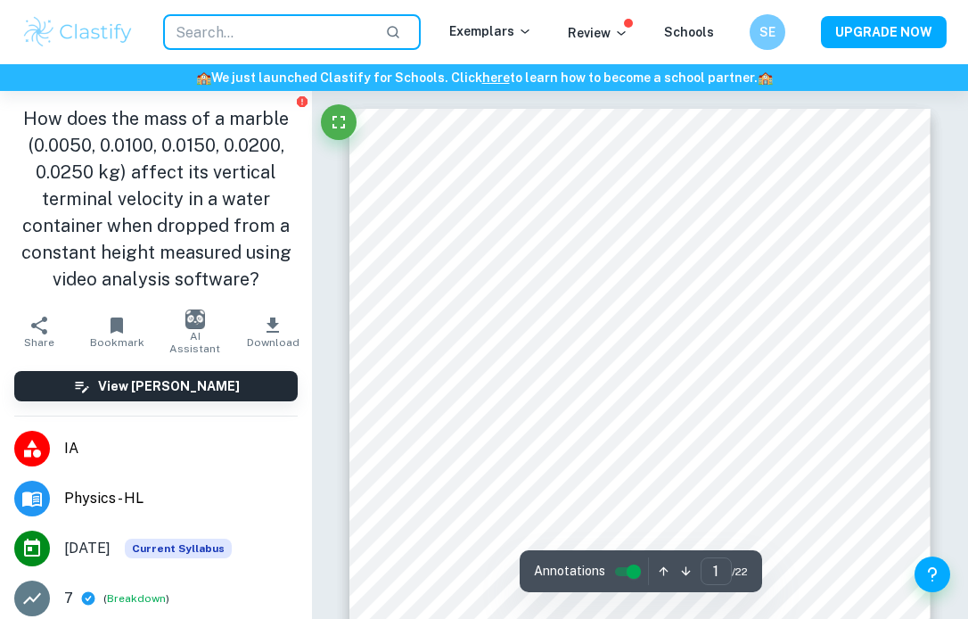
click at [214, 24] on input "text" at bounding box center [267, 32] width 208 height 36
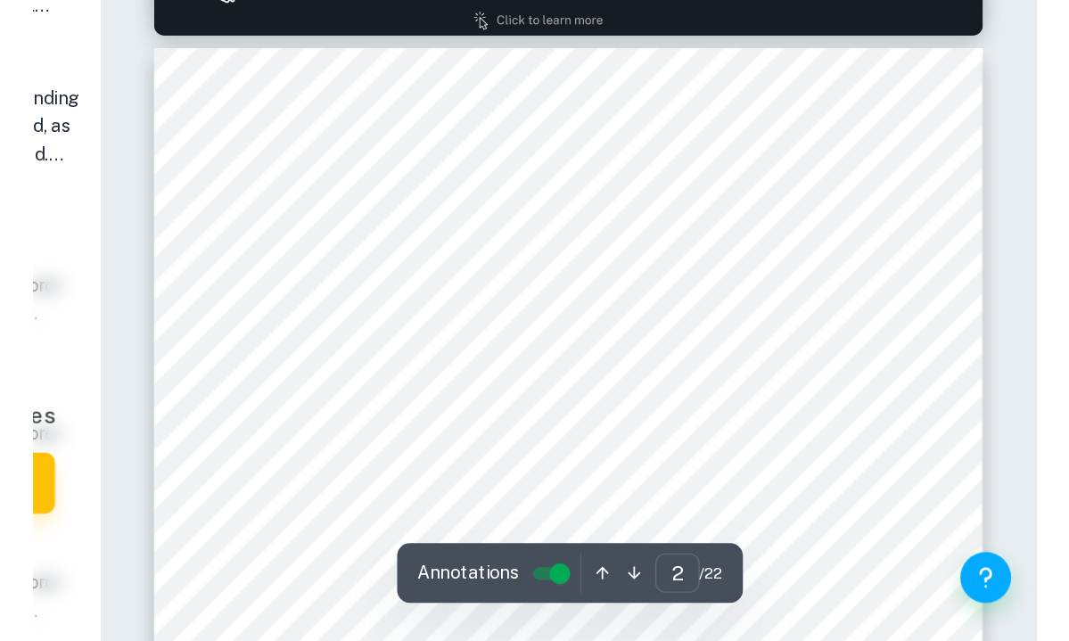
scroll to position [832, 0]
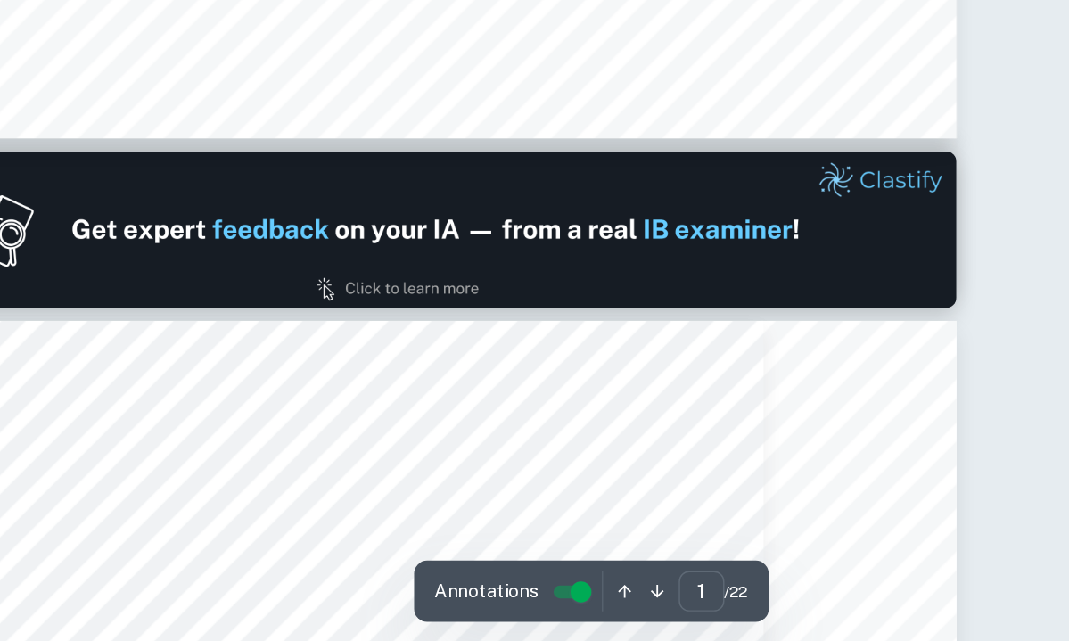
type input "2"
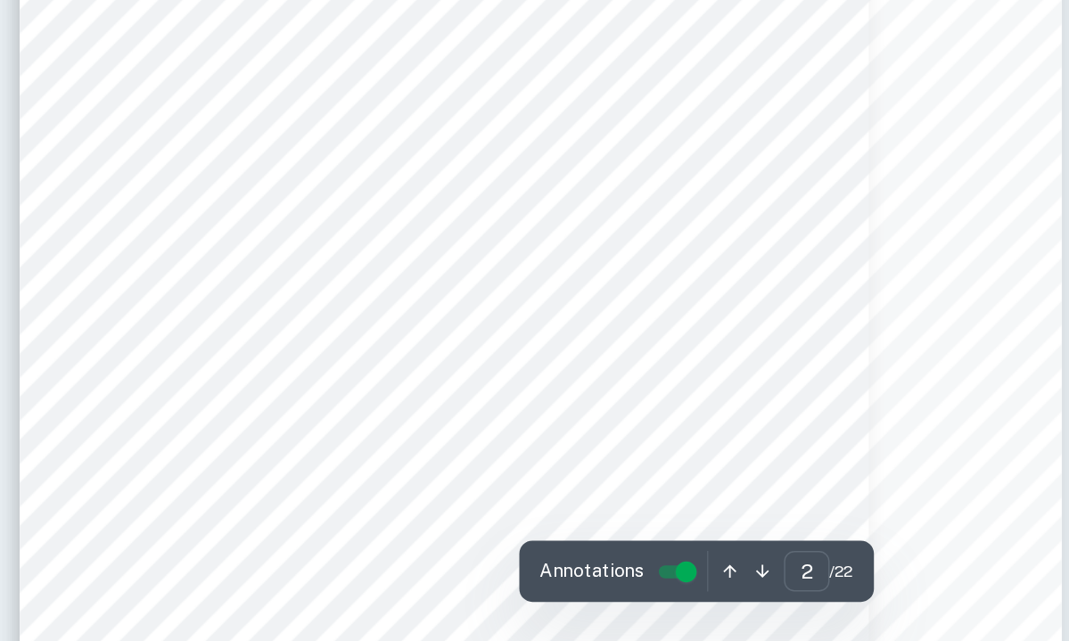
scroll to position [1124, 0]
